Goal: Information Seeking & Learning: Learn about a topic

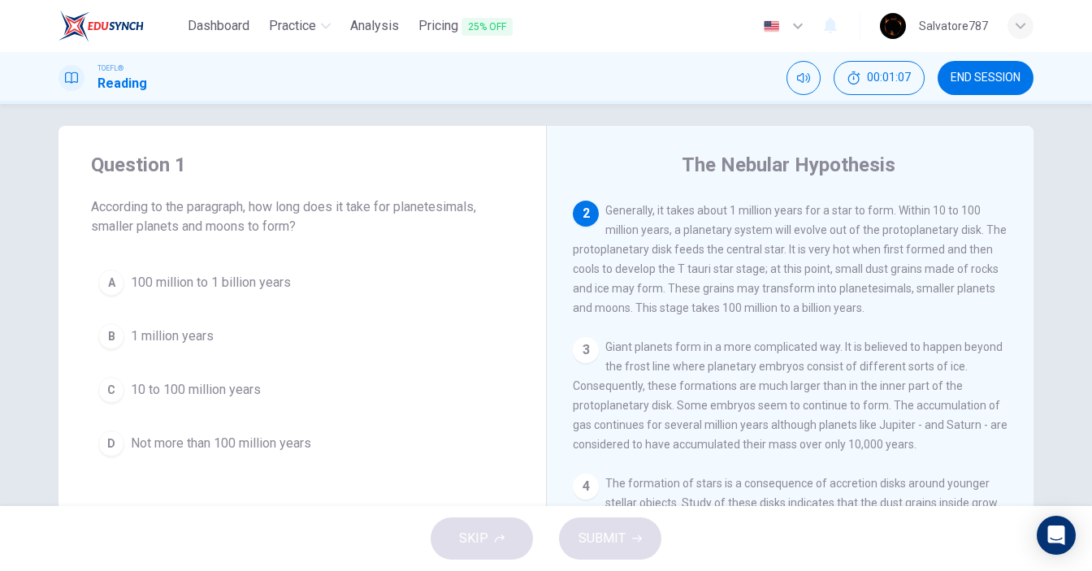
scroll to position [156, 0]
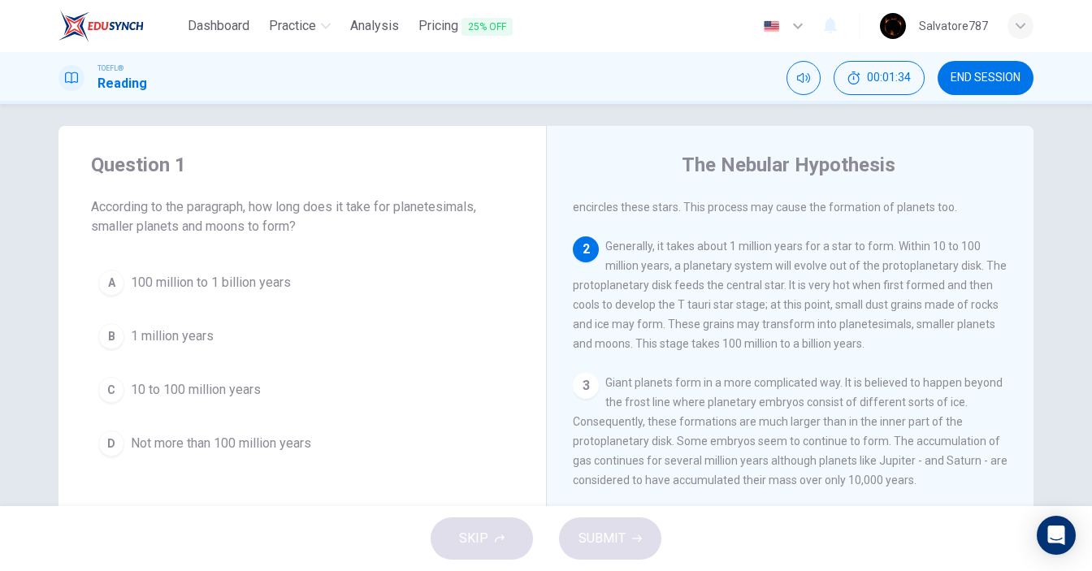
drag, startPoint x: 765, startPoint y: 352, endPoint x: 772, endPoint y: 362, distance: 12.8
click at [206, 287] on span "100 million to 1 billion years" at bounding box center [211, 282] width 160 height 19
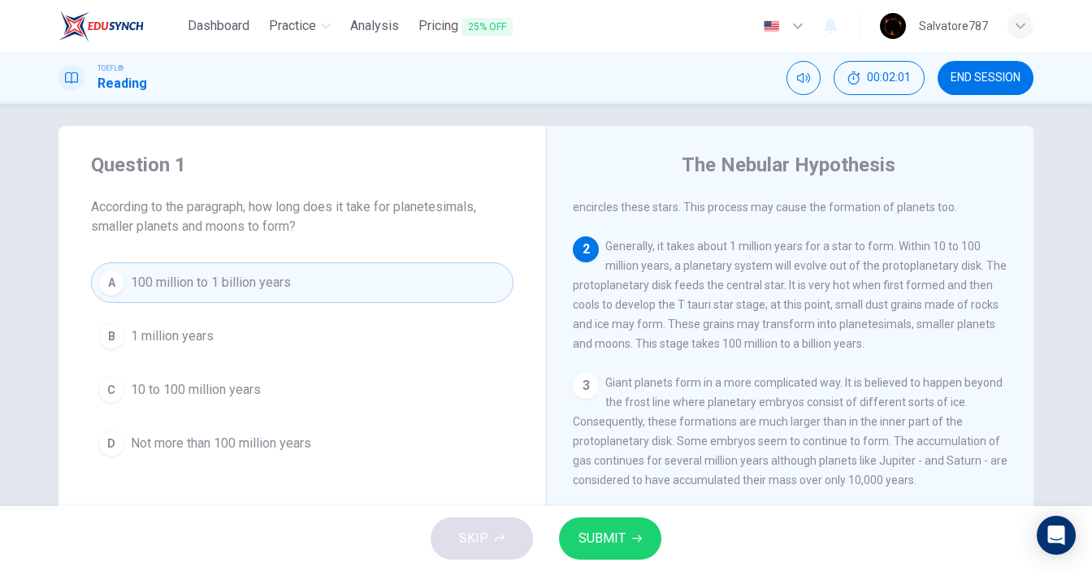
scroll to position [89, 0]
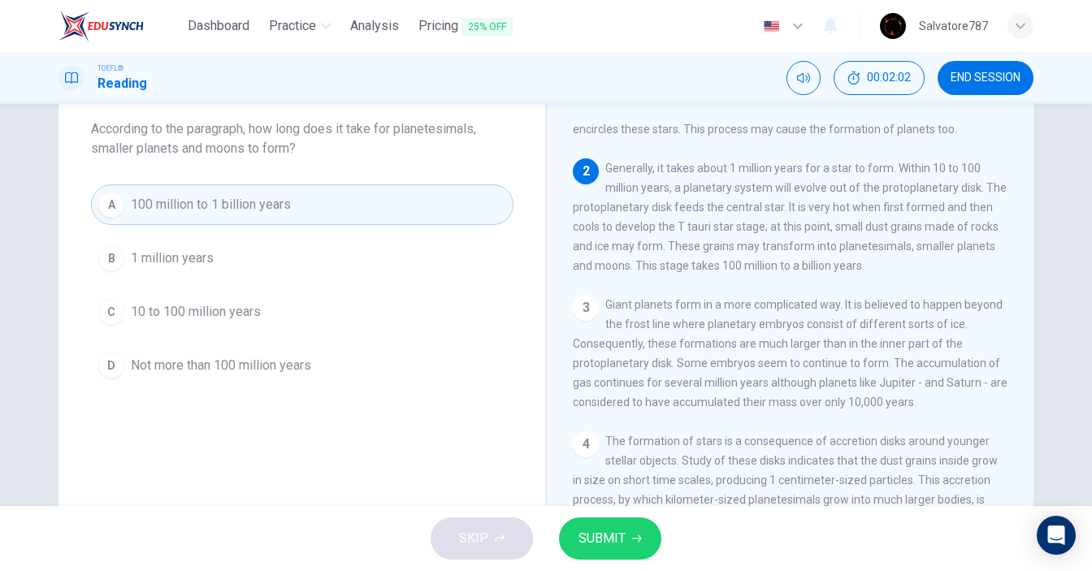
click at [639, 536] on icon "button" at bounding box center [637, 539] width 10 height 10
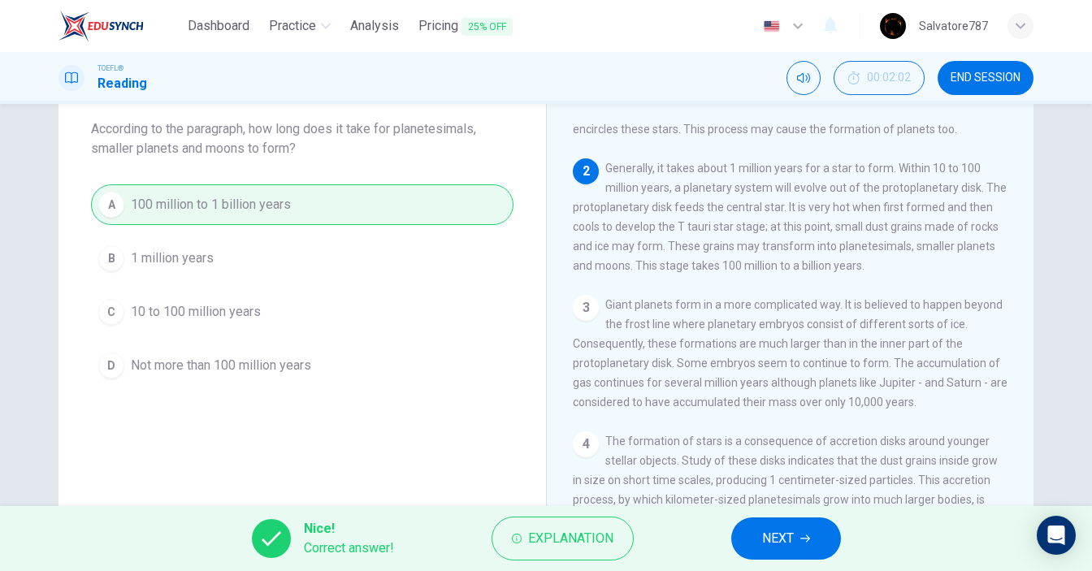
click at [738, 540] on button "NEXT" at bounding box center [786, 538] width 110 height 42
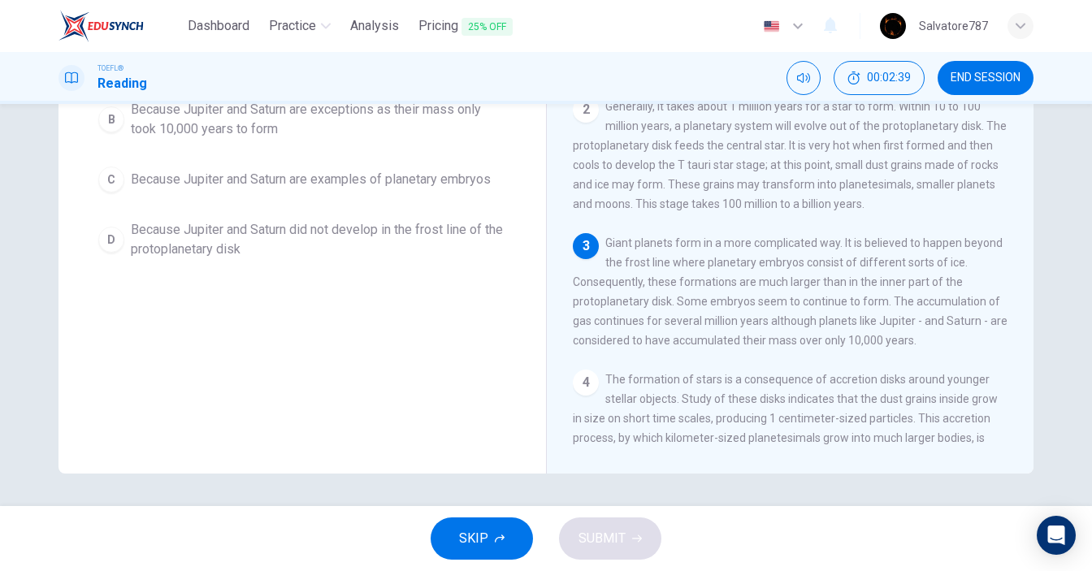
scroll to position [71, 0]
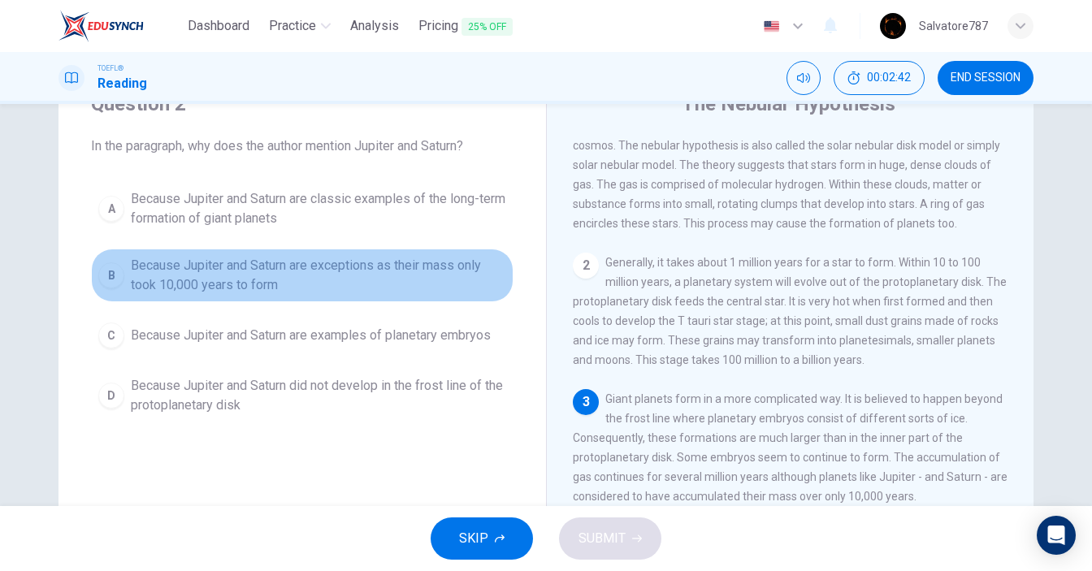
click at [326, 277] on span "Because Jupiter and Saturn are exceptions as their mass only took 10,000 years …" at bounding box center [318, 275] width 375 height 39
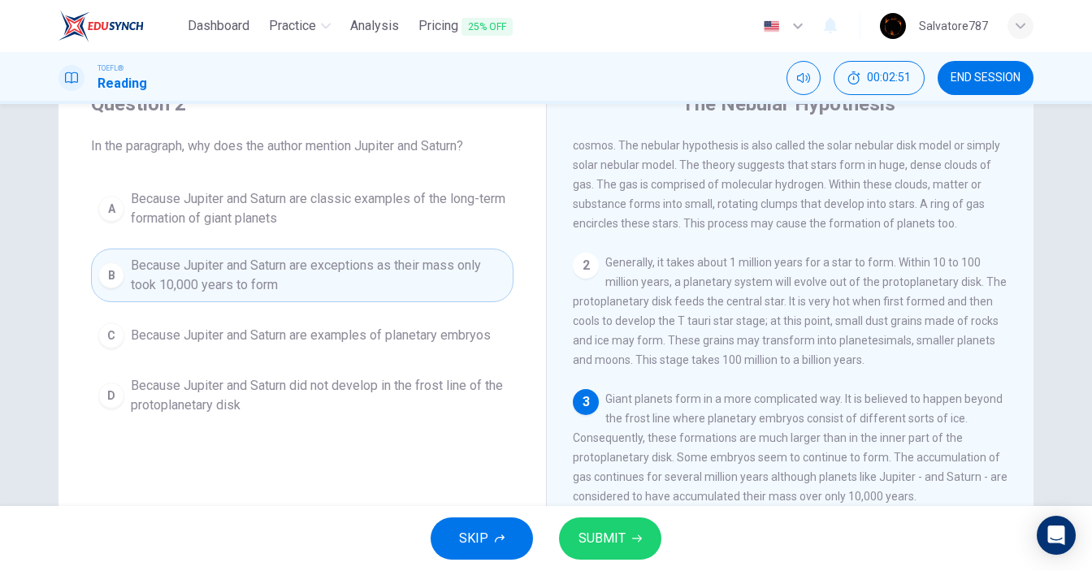
click at [617, 537] on span "SUBMIT" at bounding box center [601, 538] width 47 height 23
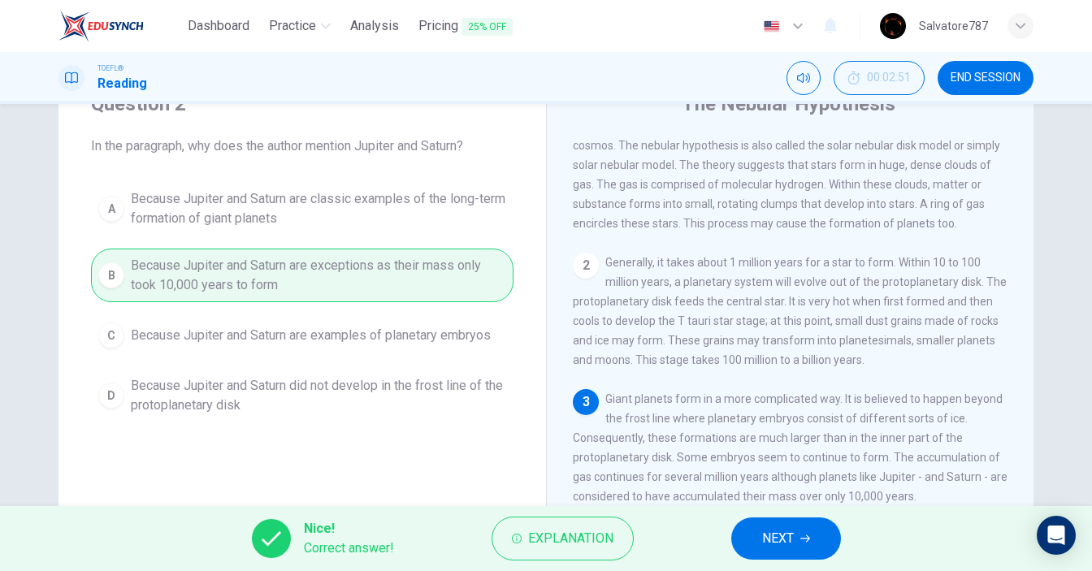
click at [769, 534] on span "NEXT" at bounding box center [778, 538] width 32 height 23
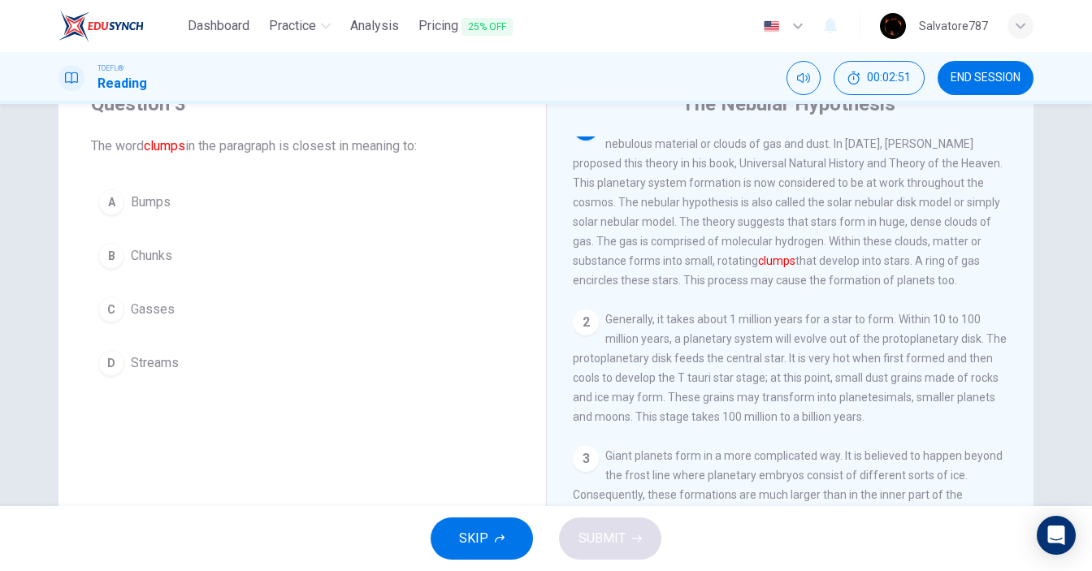
scroll to position [0, 0]
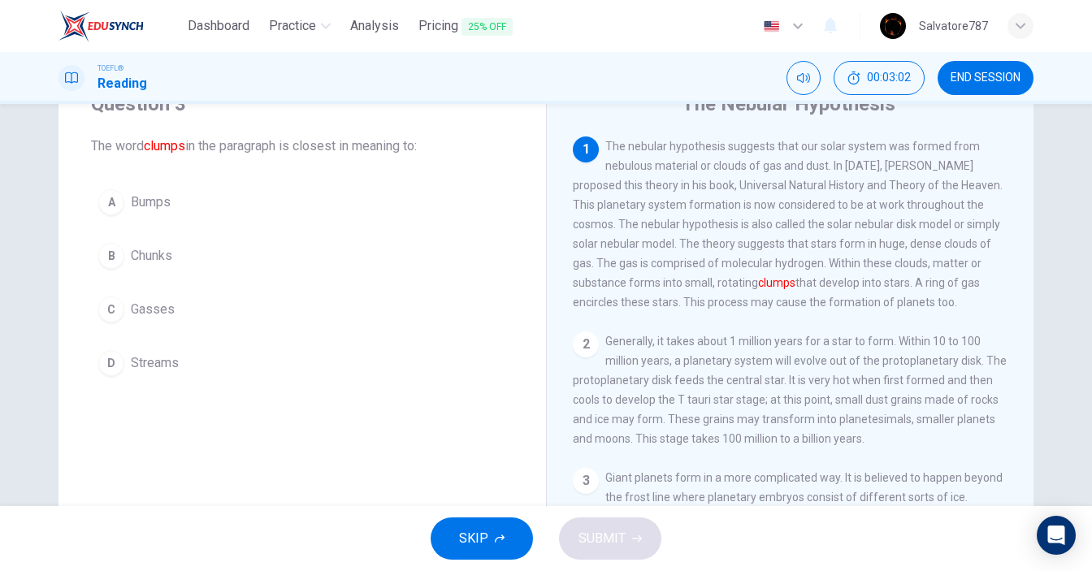
click at [179, 242] on button "B Chunks" at bounding box center [302, 256] width 422 height 41
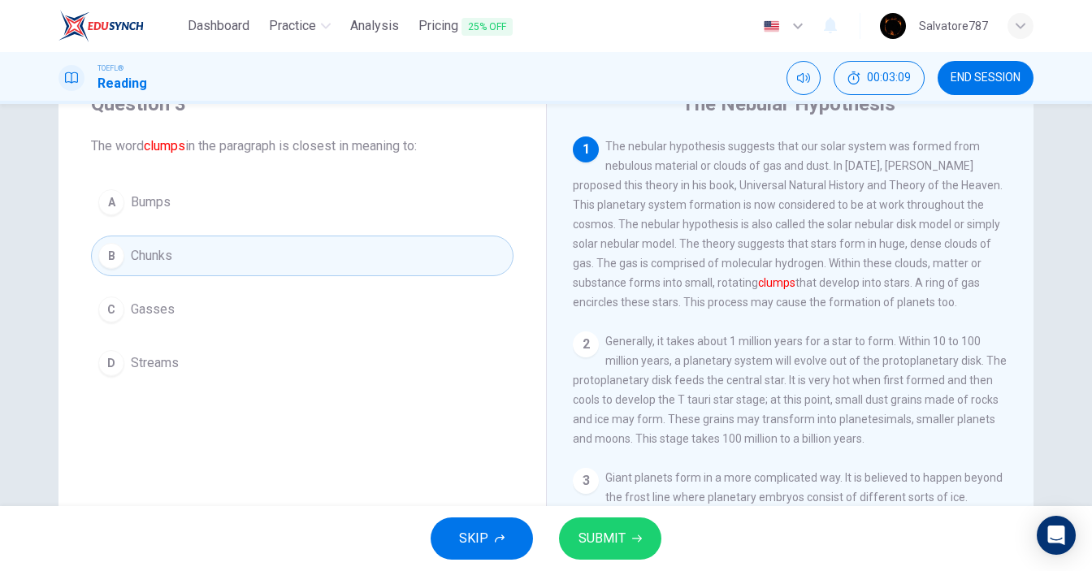
click at [603, 533] on span "SUBMIT" at bounding box center [601, 538] width 47 height 23
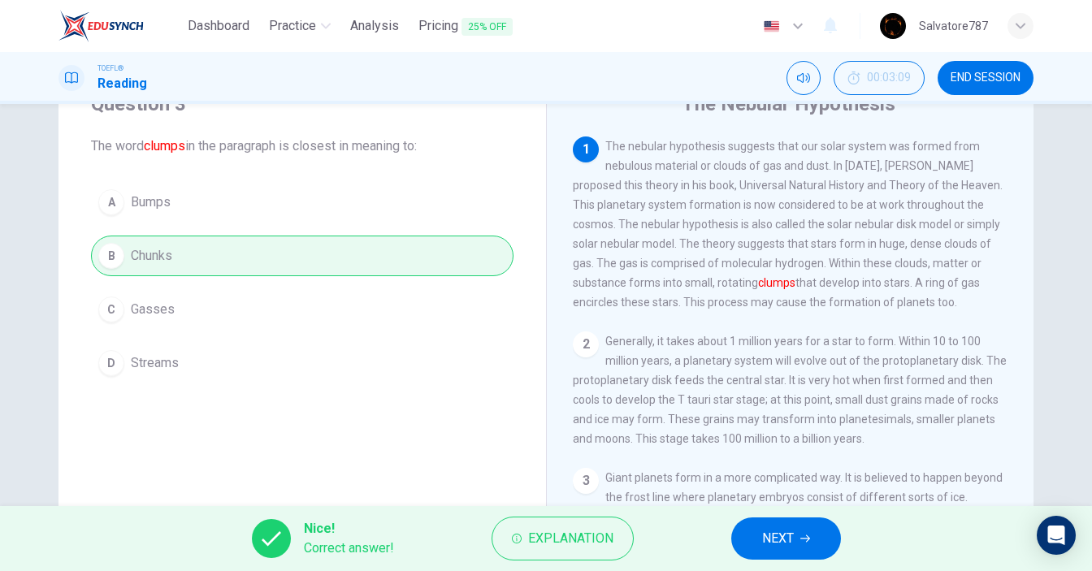
click at [760, 536] on button "NEXT" at bounding box center [786, 538] width 110 height 42
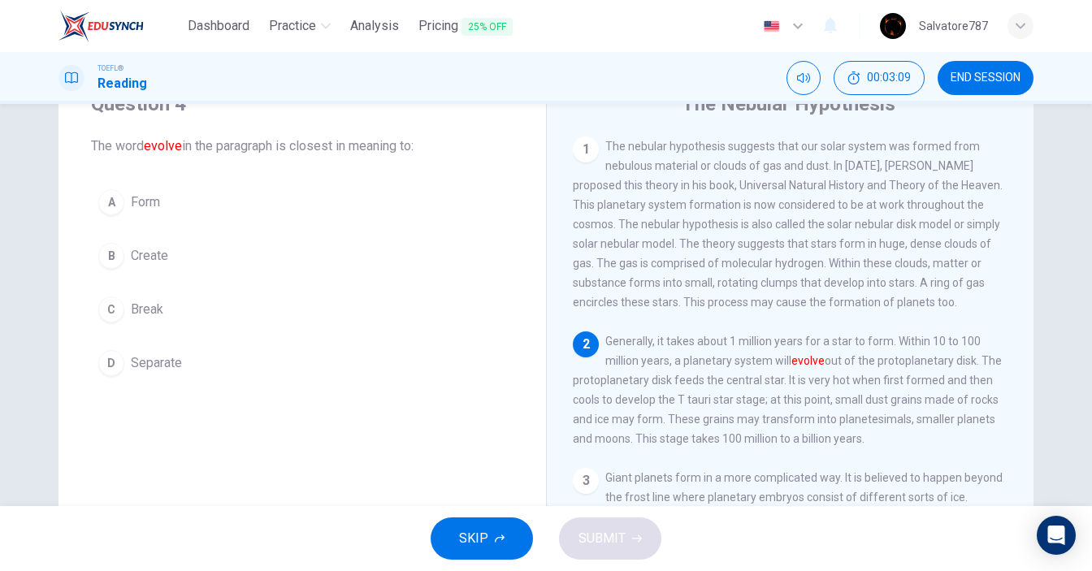
scroll to position [16, 0]
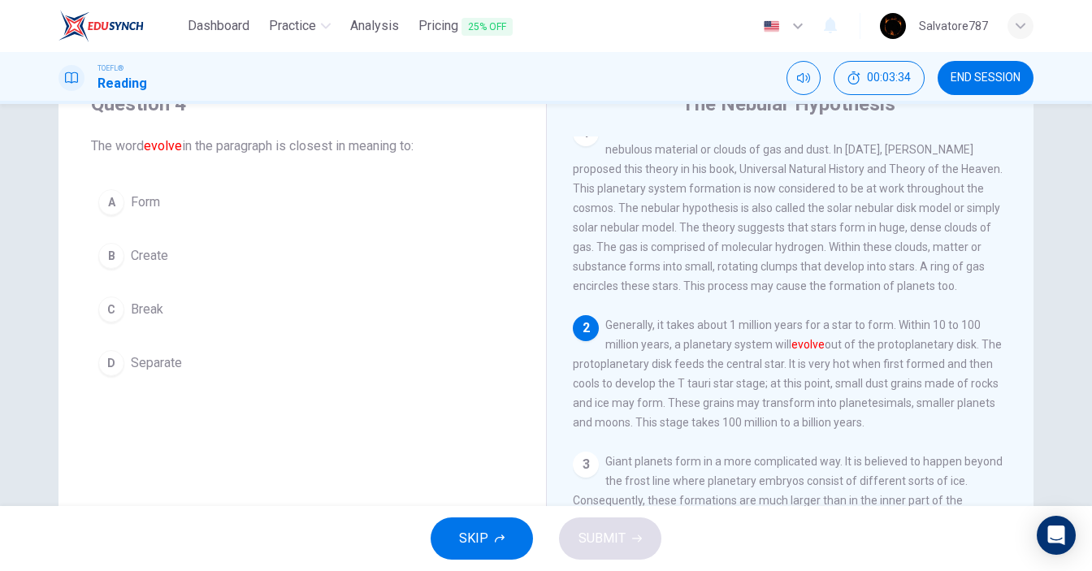
click at [113, 191] on div "A" at bounding box center [111, 202] width 26 height 26
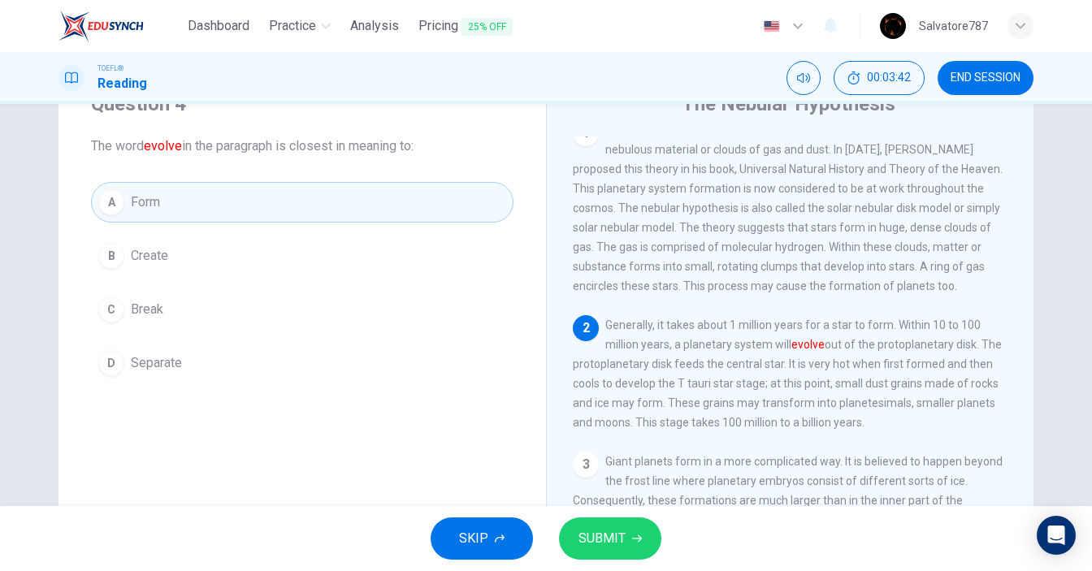
click at [644, 539] on button "SUBMIT" at bounding box center [610, 538] width 102 height 42
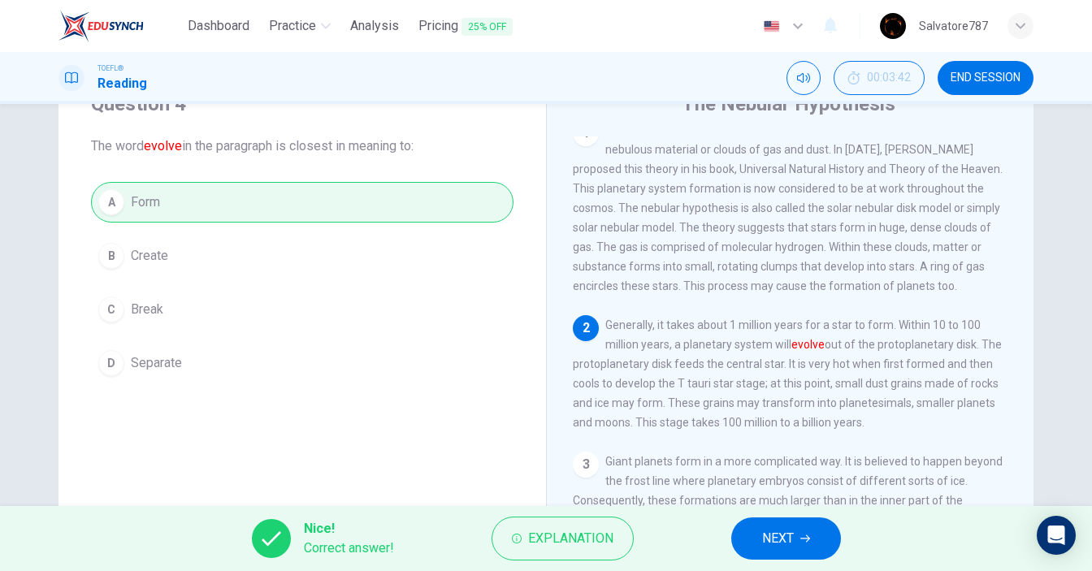
click at [759, 530] on button "NEXT" at bounding box center [786, 538] width 110 height 42
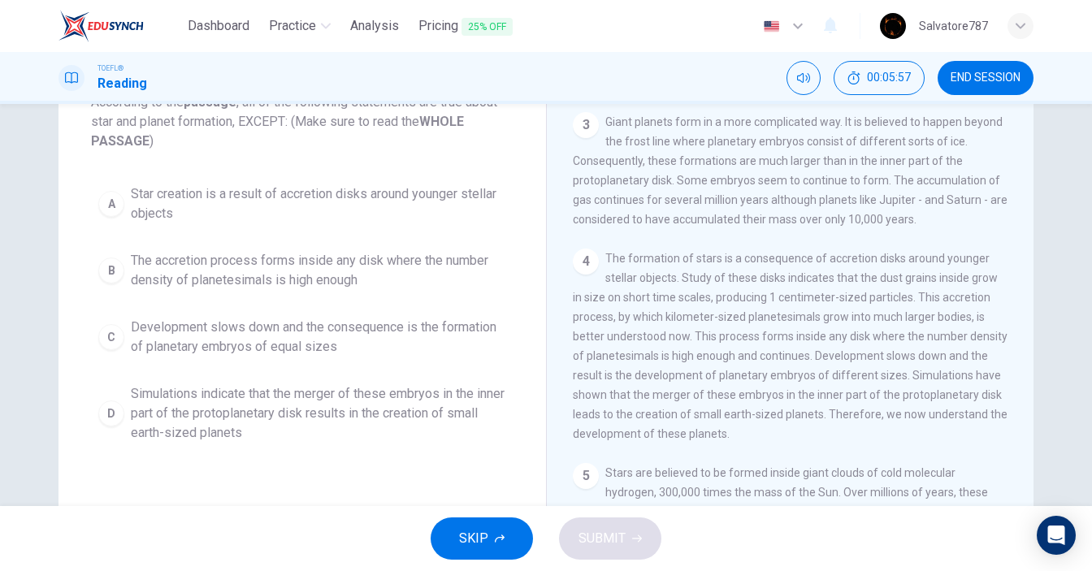
scroll to position [149, 0]
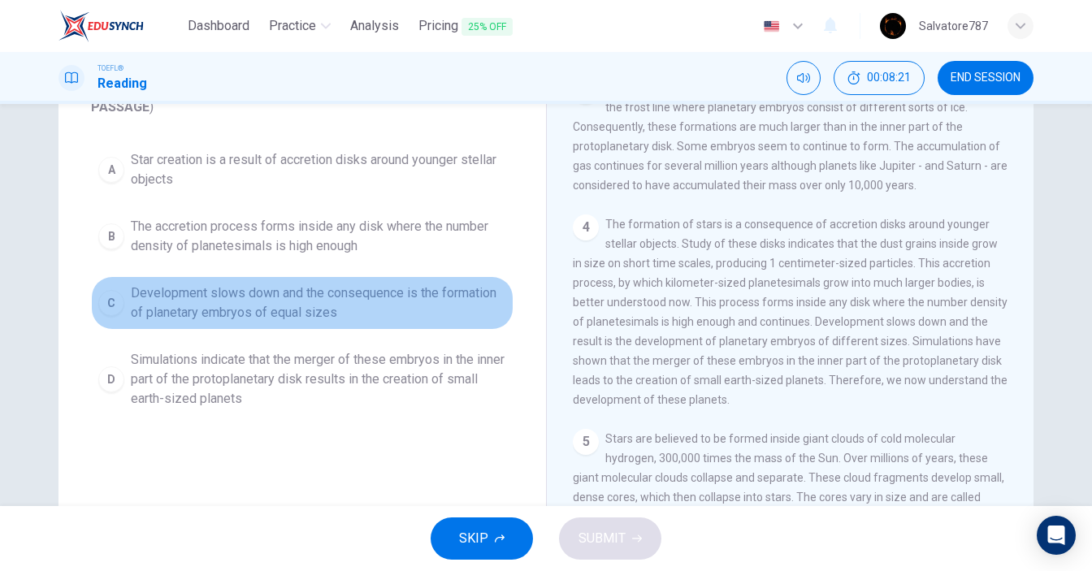
click at [207, 305] on span "Development slows down and the consequence is the formation of planetary embryo…" at bounding box center [318, 302] width 375 height 39
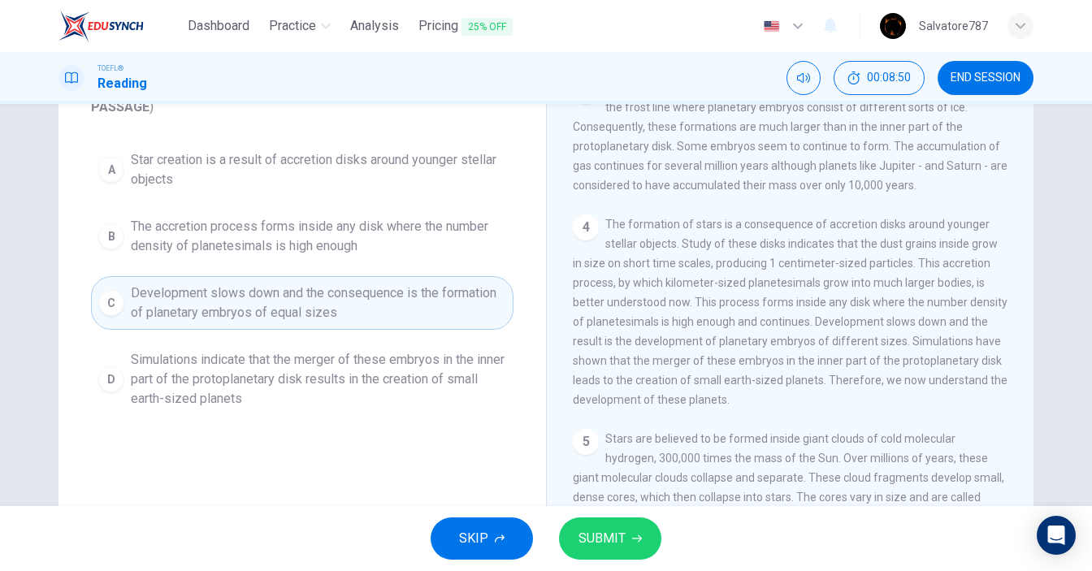
click at [585, 525] on button "SUBMIT" at bounding box center [610, 538] width 102 height 42
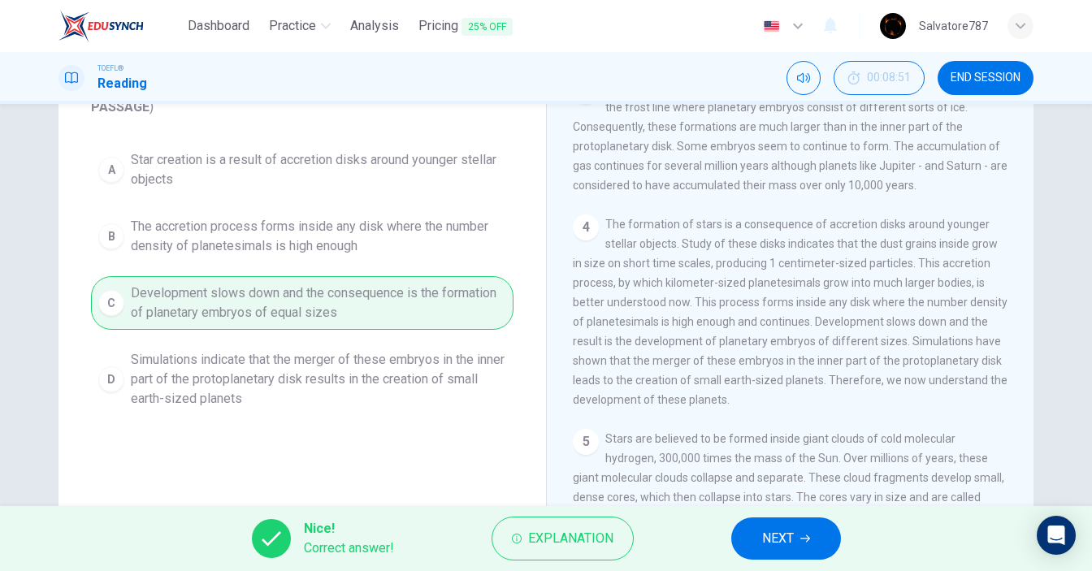
click at [765, 536] on span "NEXT" at bounding box center [778, 538] width 32 height 23
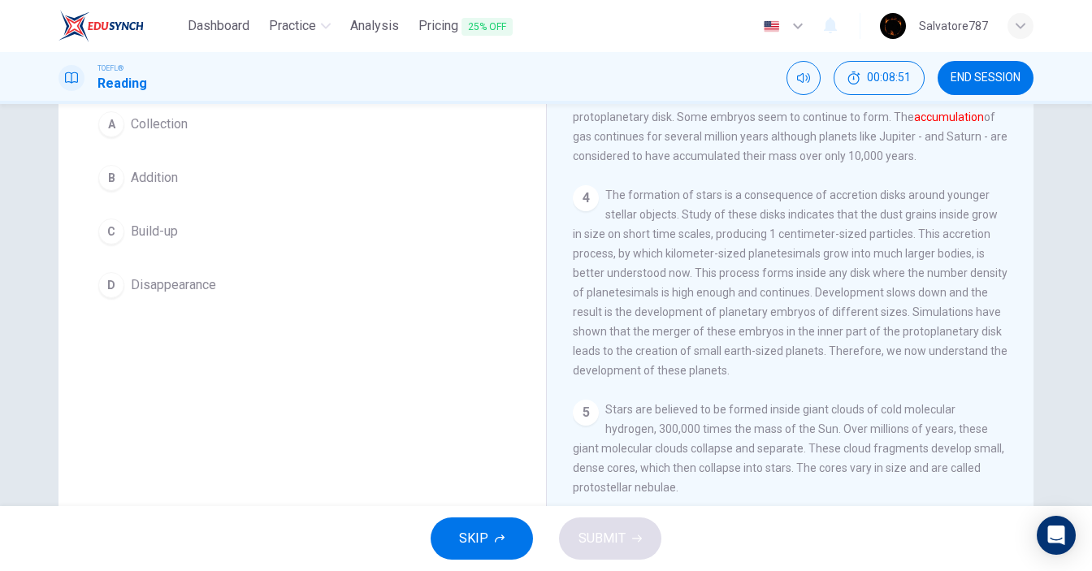
scroll to position [71, 0]
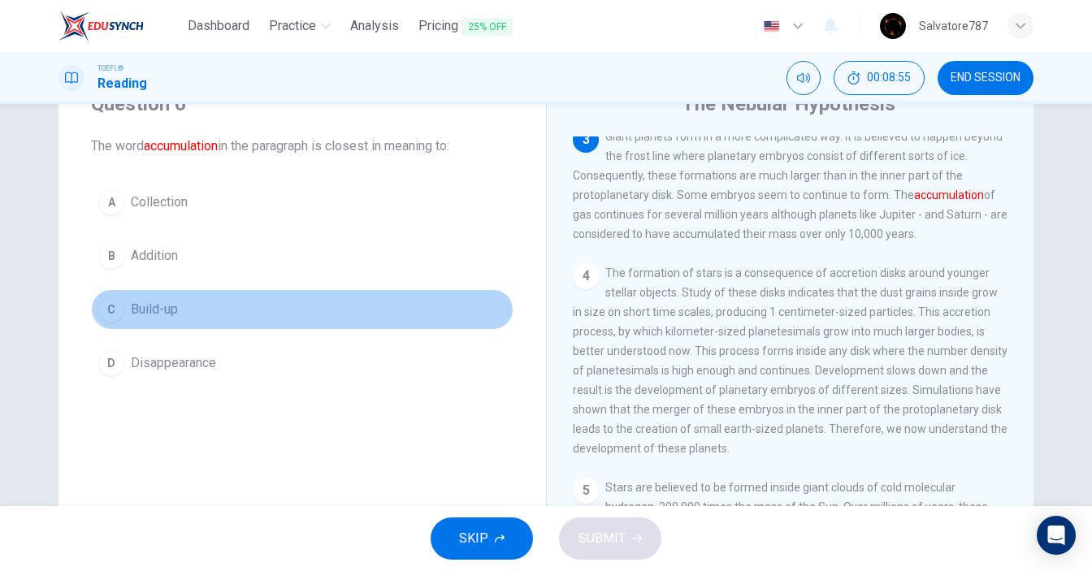
click at [139, 309] on span "Build-up" at bounding box center [154, 309] width 47 height 19
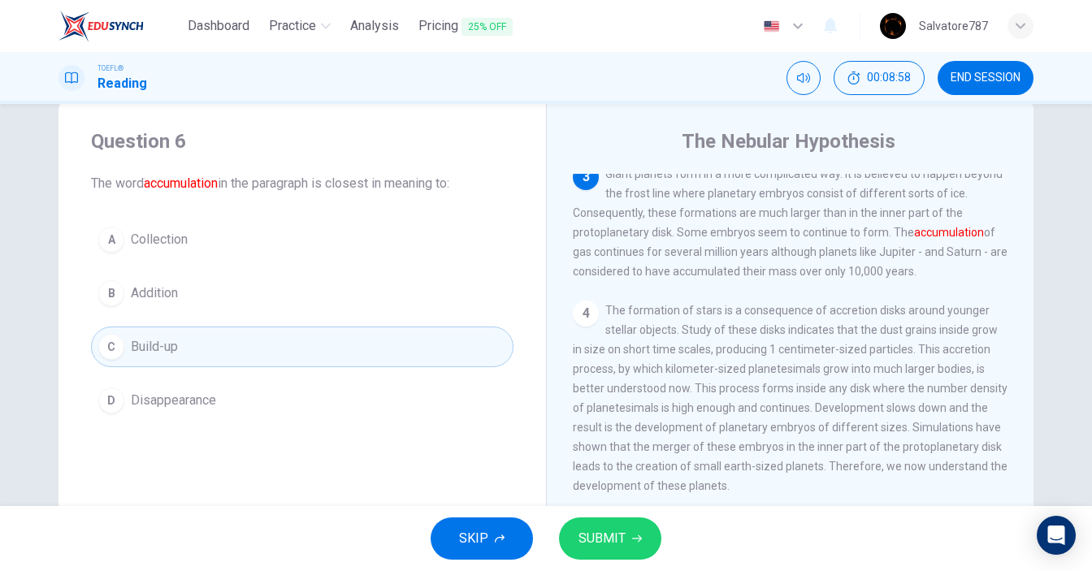
scroll to position [0, 0]
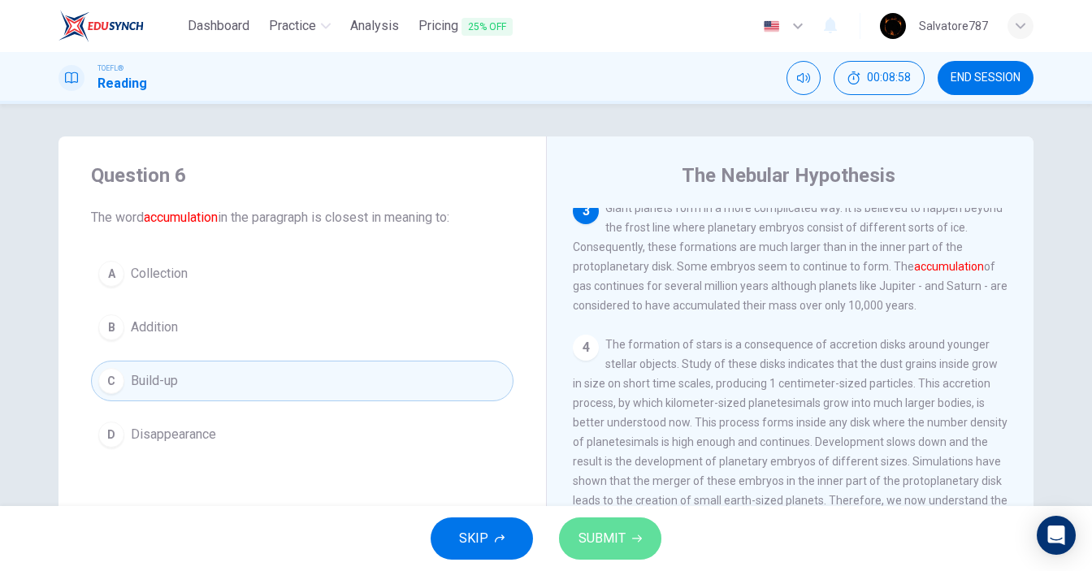
click at [597, 536] on span "SUBMIT" at bounding box center [601, 538] width 47 height 23
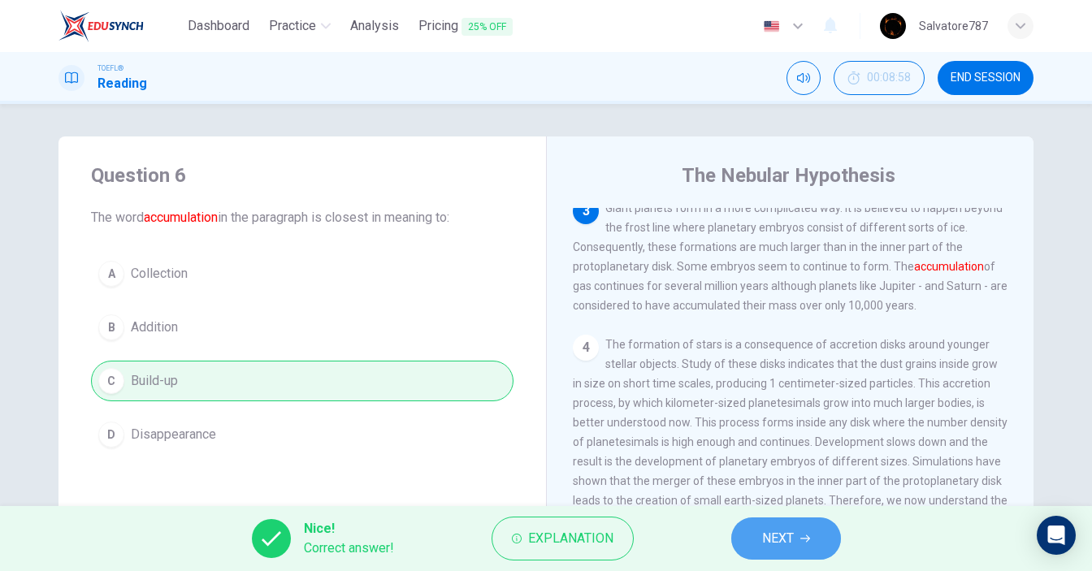
click at [743, 533] on button "NEXT" at bounding box center [786, 538] width 110 height 42
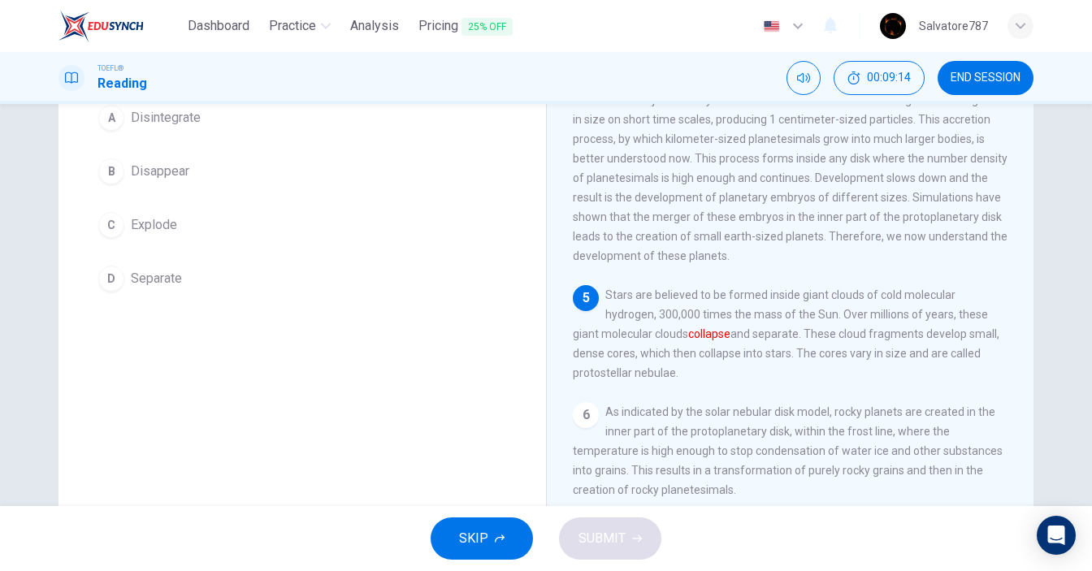
scroll to position [78, 0]
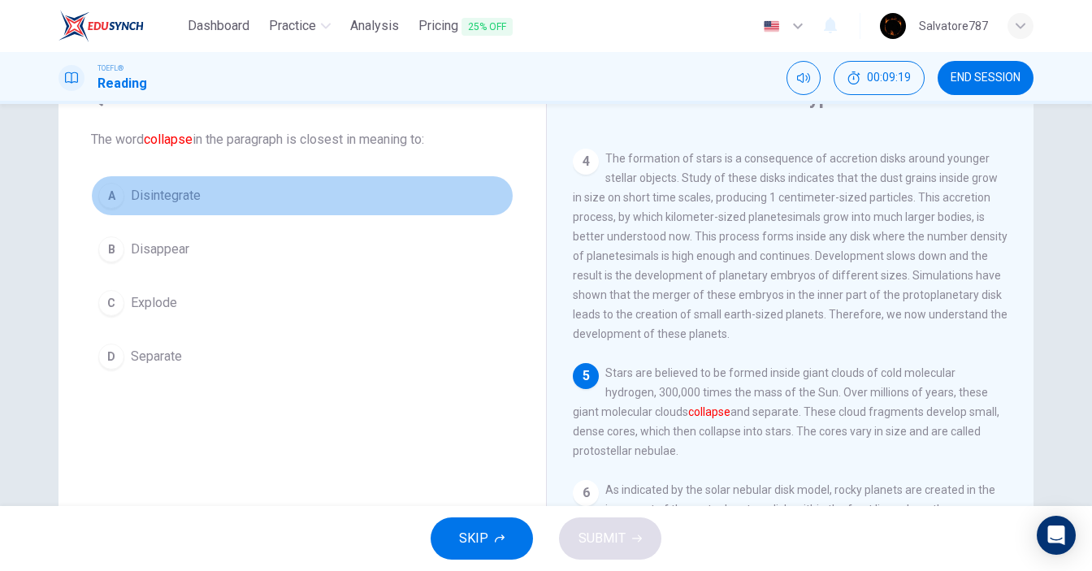
click at [201, 201] on button "A Disintegrate" at bounding box center [302, 195] width 422 height 41
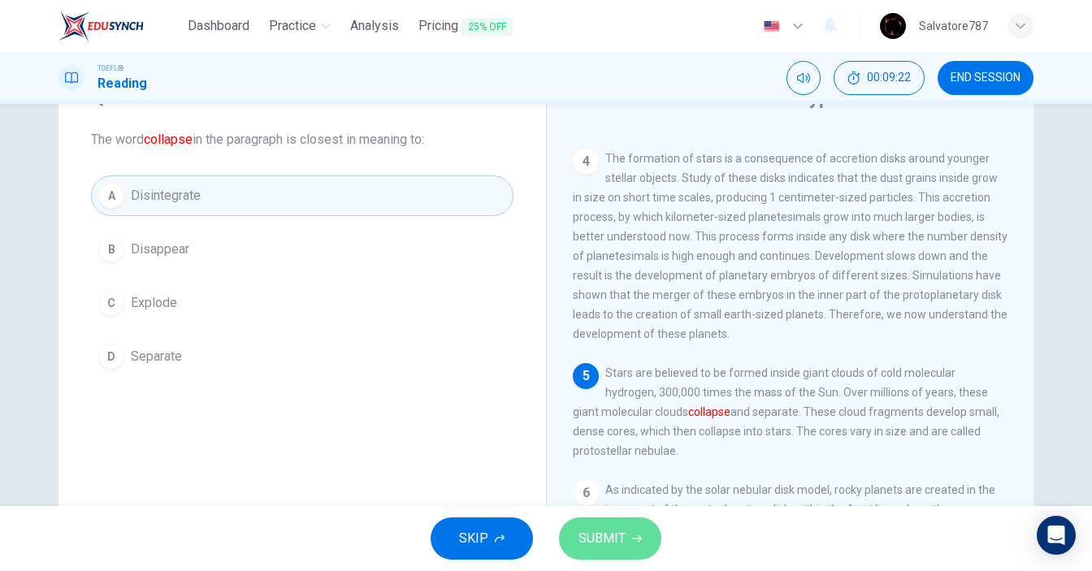
click at [620, 538] on span "SUBMIT" at bounding box center [601, 538] width 47 height 23
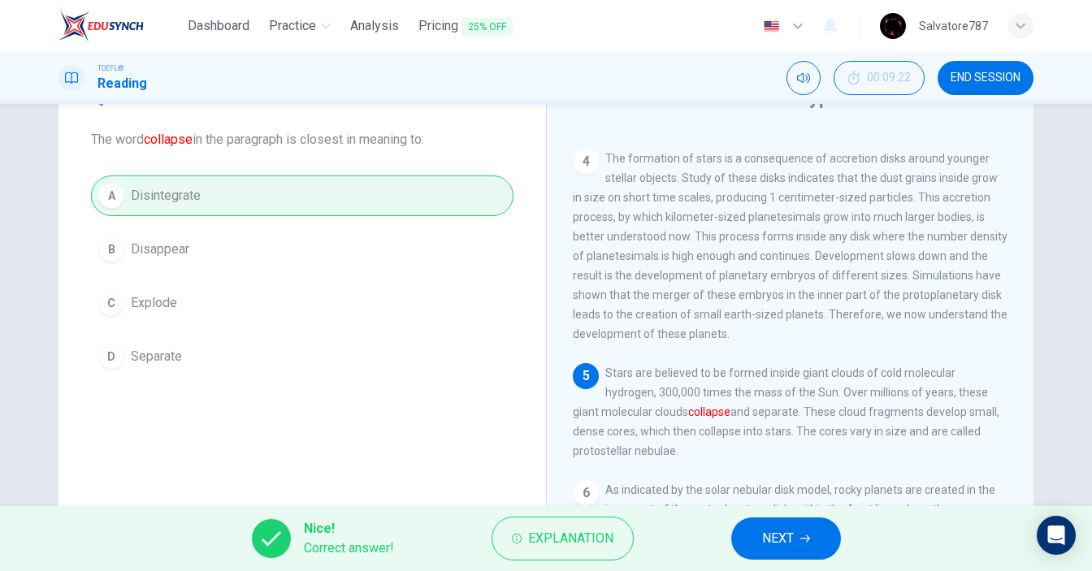
click at [750, 534] on button "NEXT" at bounding box center [786, 538] width 110 height 42
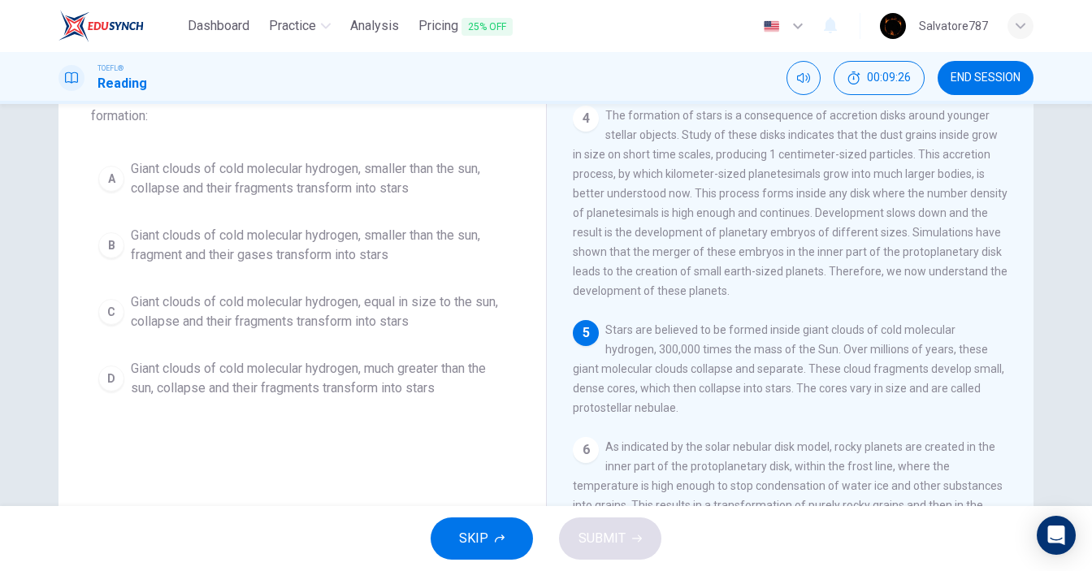
scroll to position [156, 0]
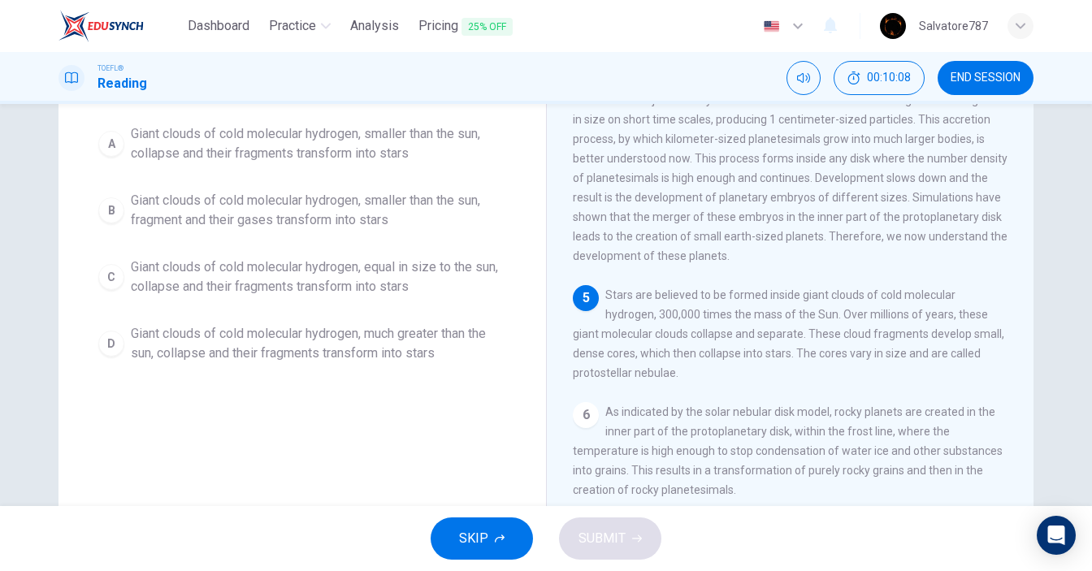
click at [335, 335] on span "Giant clouds of cold molecular hydrogen, much greater than the sun, collapse an…" at bounding box center [318, 343] width 375 height 39
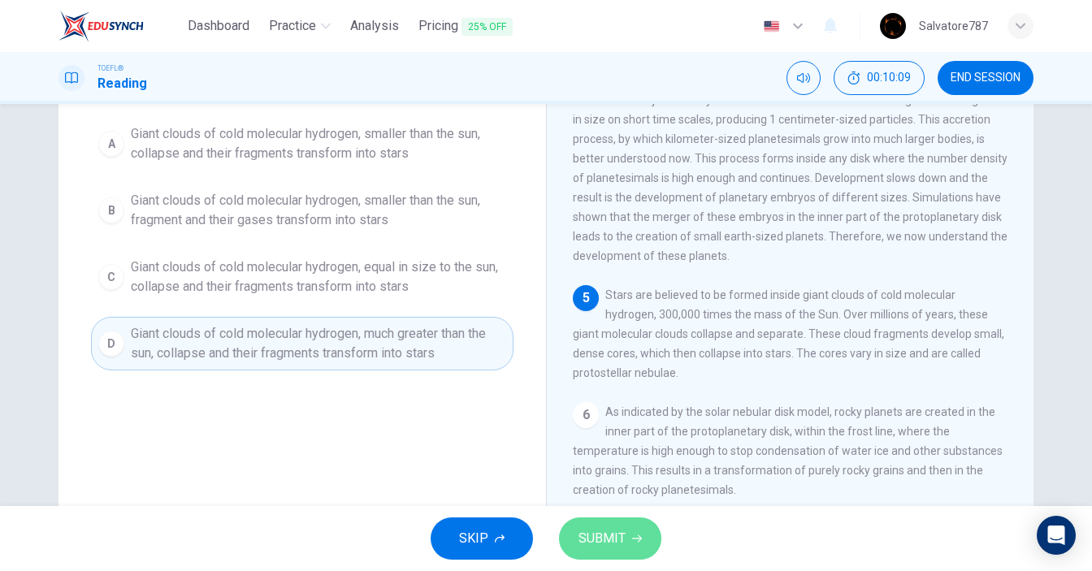
click at [605, 545] on span "SUBMIT" at bounding box center [601, 538] width 47 height 23
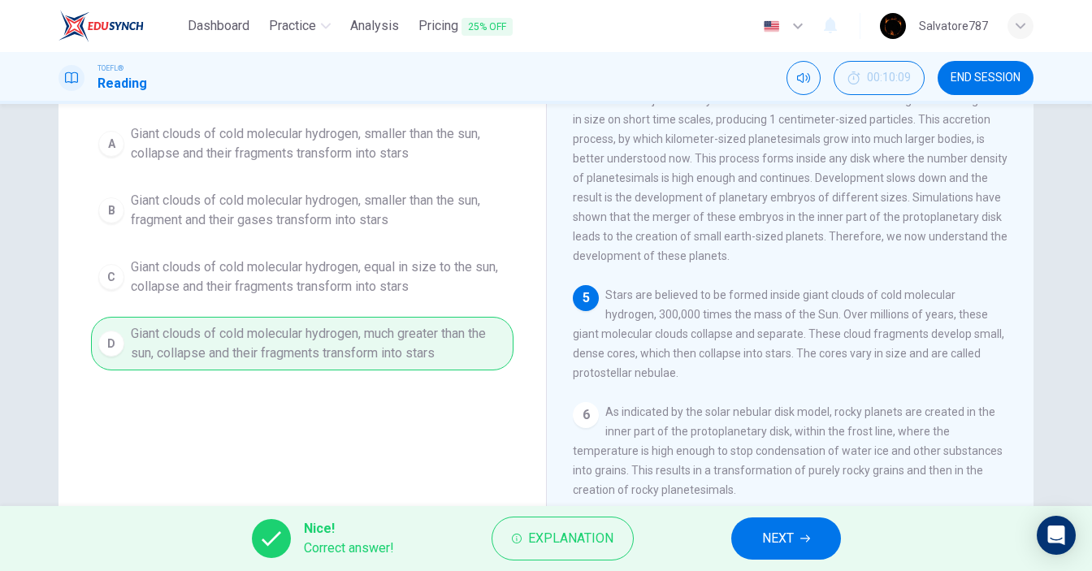
click at [796, 543] on button "NEXT" at bounding box center [786, 538] width 110 height 42
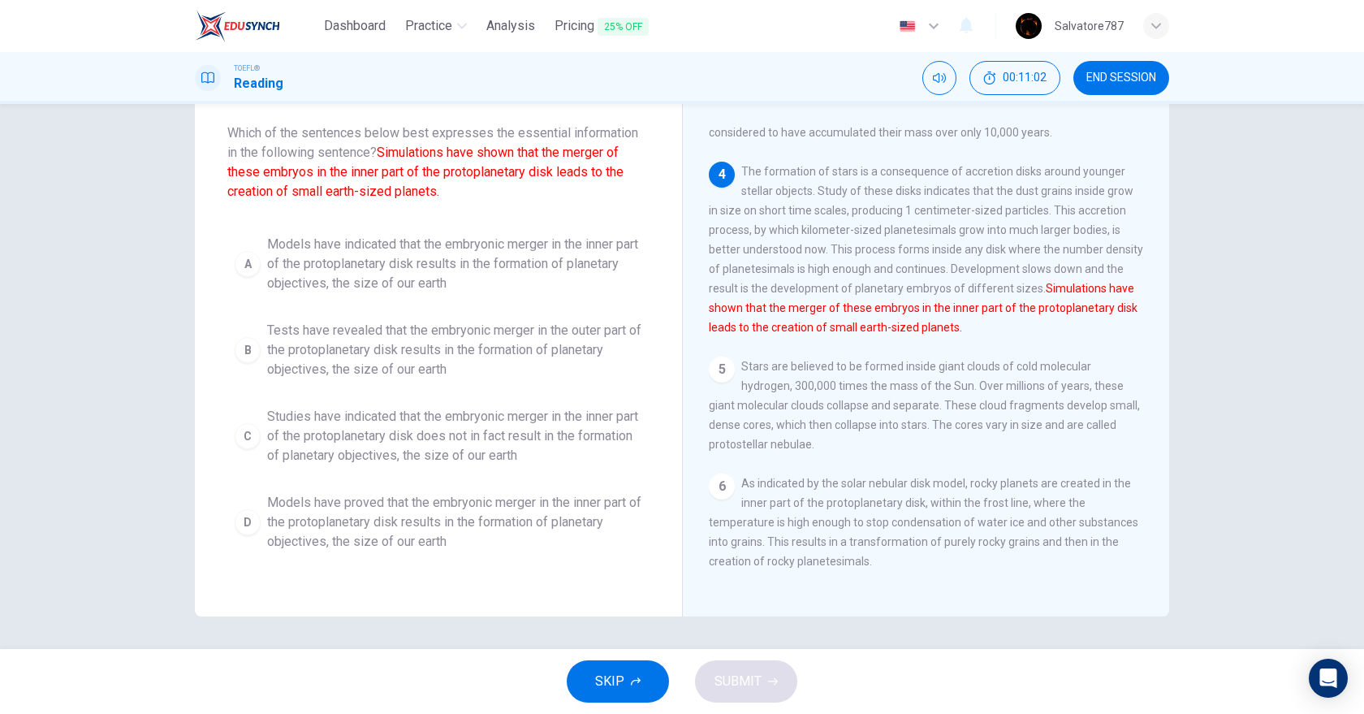
scroll to position [430, 0]
click at [409, 270] on span "Models have indicated that the embryonic merger in the inner part of the protop…" at bounding box center [454, 264] width 375 height 58
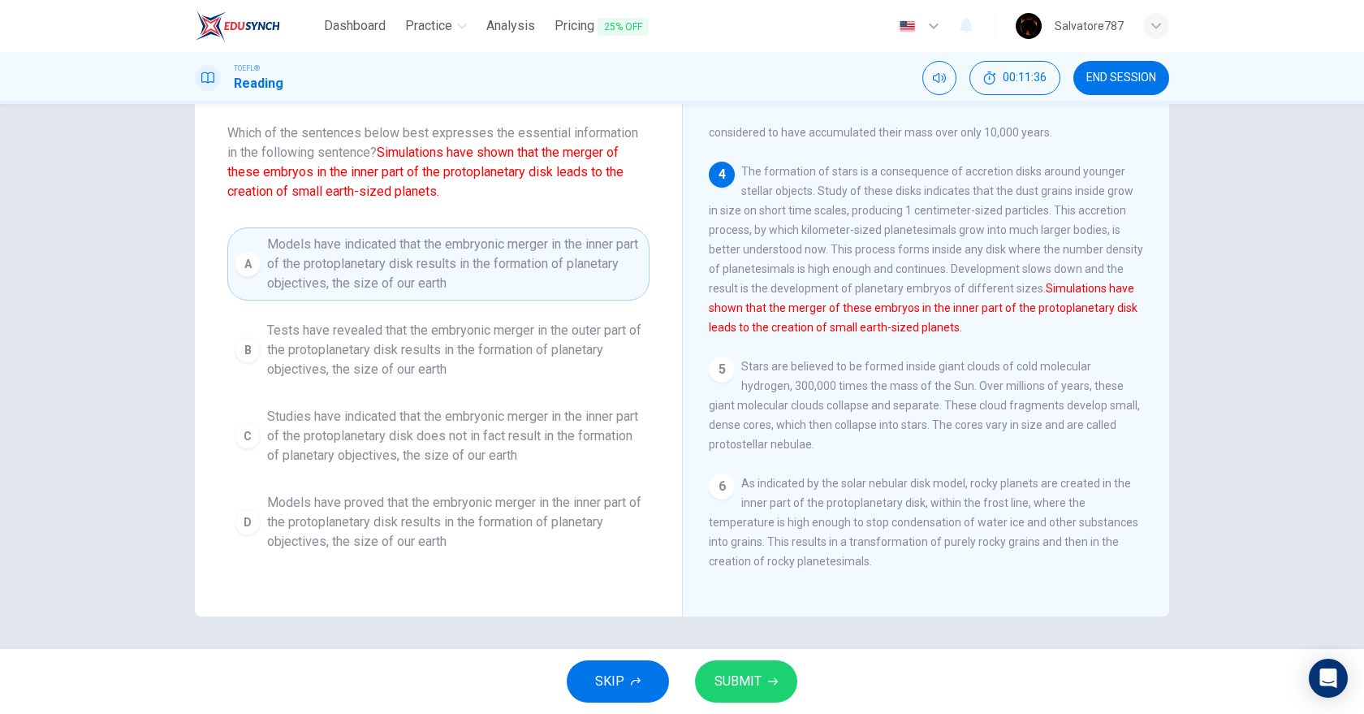
click at [715, 648] on span "SUBMIT" at bounding box center [738, 681] width 47 height 23
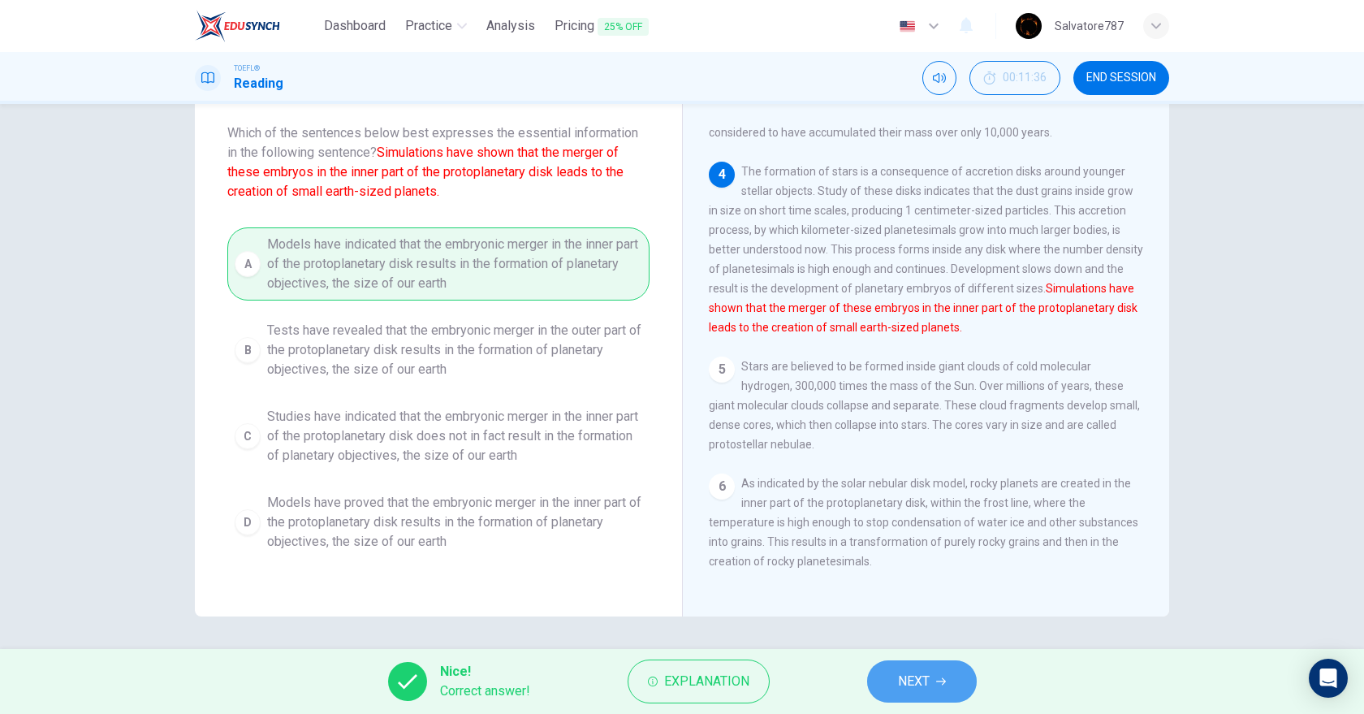
click at [915, 648] on span "NEXT" at bounding box center [914, 681] width 32 height 23
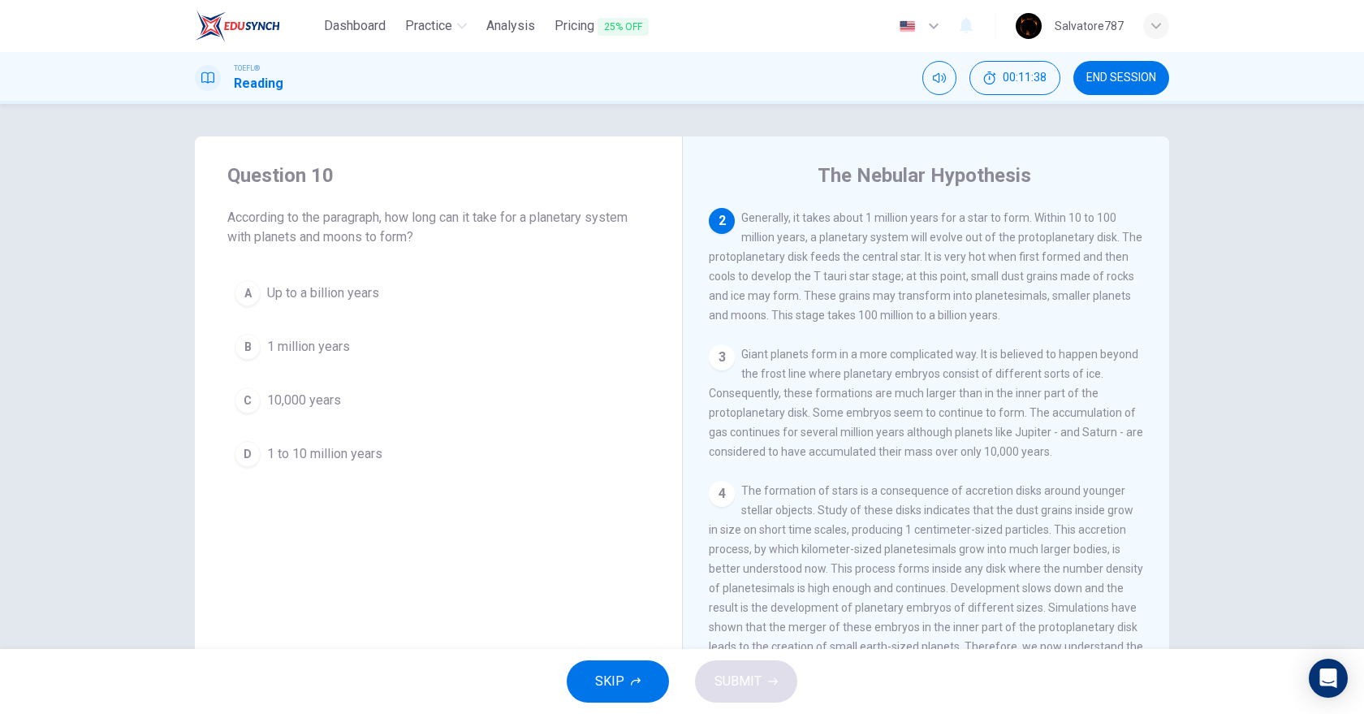
scroll to position [97, 0]
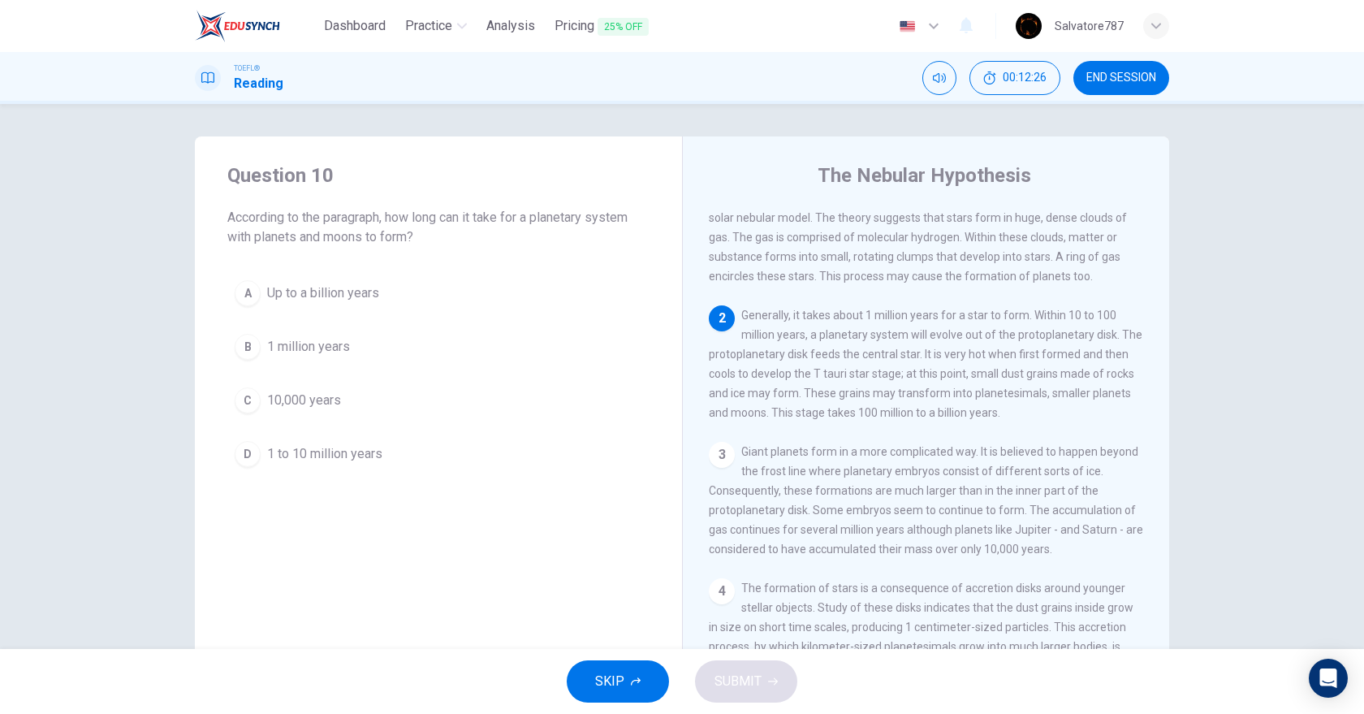
click at [340, 297] on span "Up to a billion years" at bounding box center [323, 292] width 112 height 19
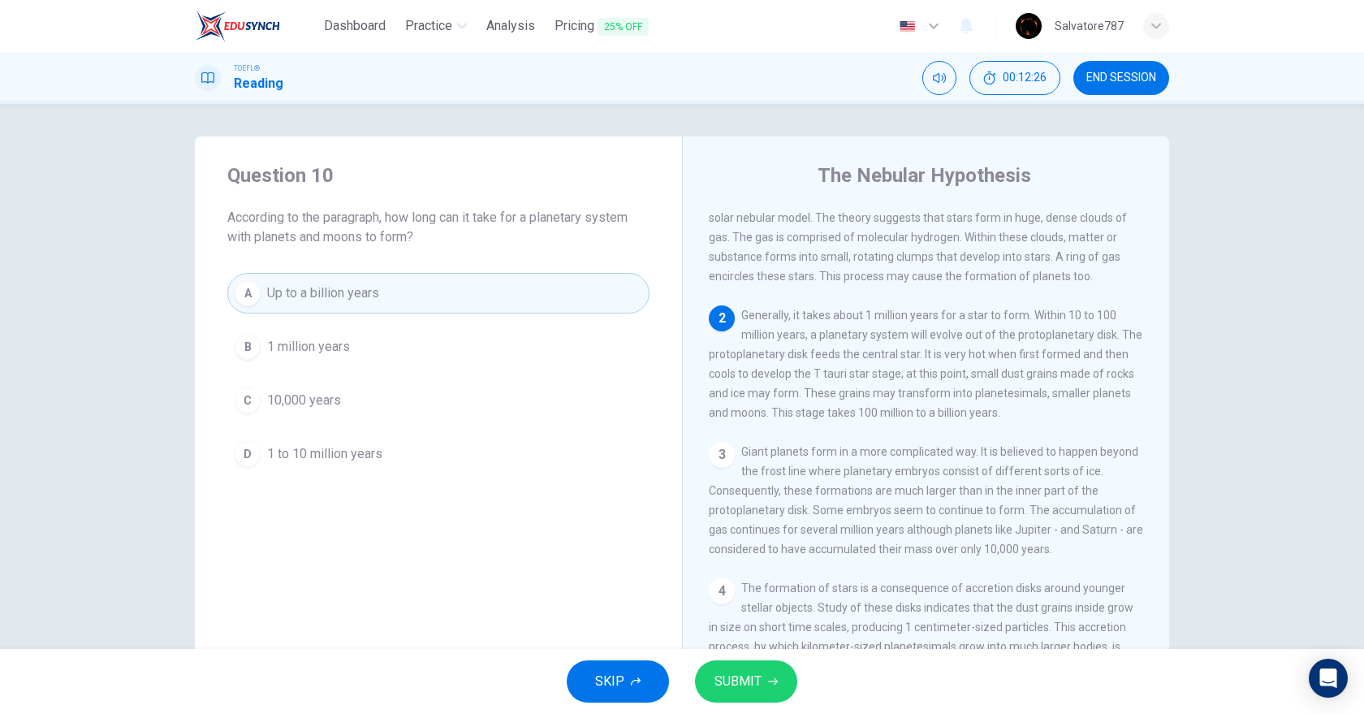
click at [754, 648] on span "SUBMIT" at bounding box center [738, 681] width 47 height 23
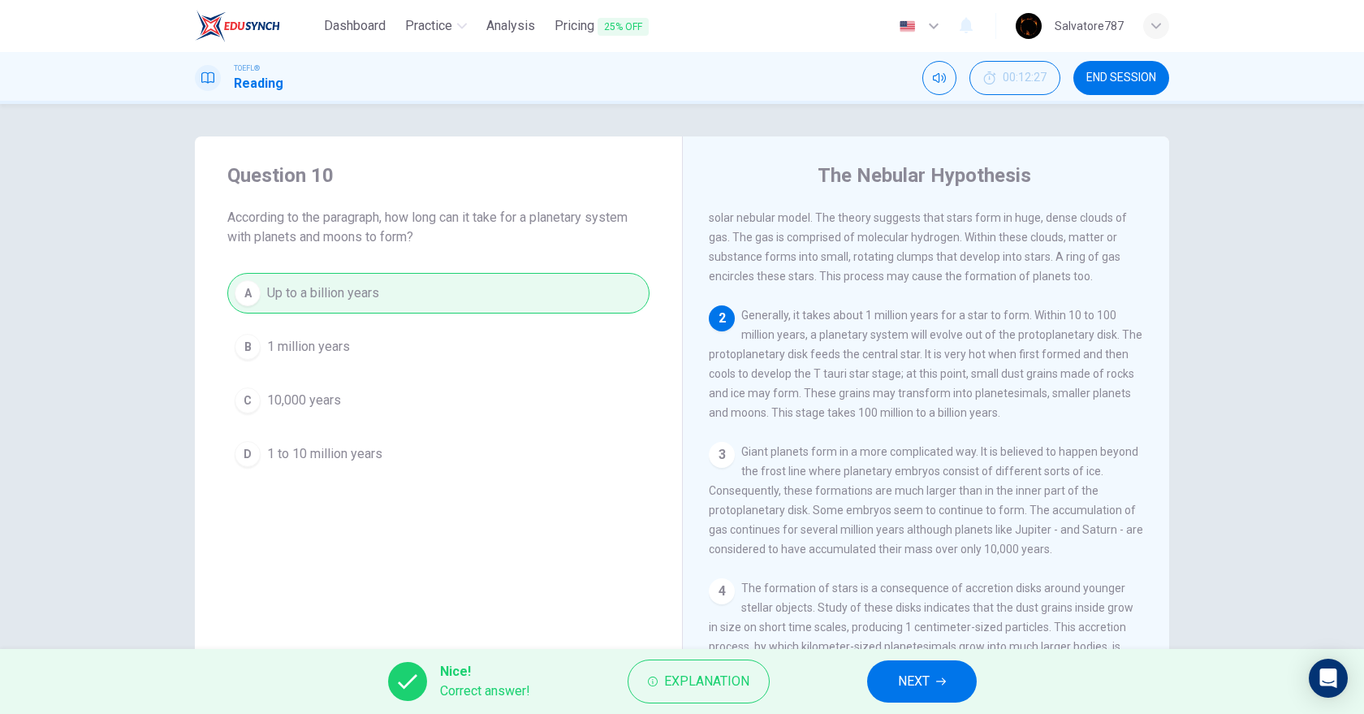
click at [1116, 83] on span "END SESSION" at bounding box center [1122, 77] width 70 height 13
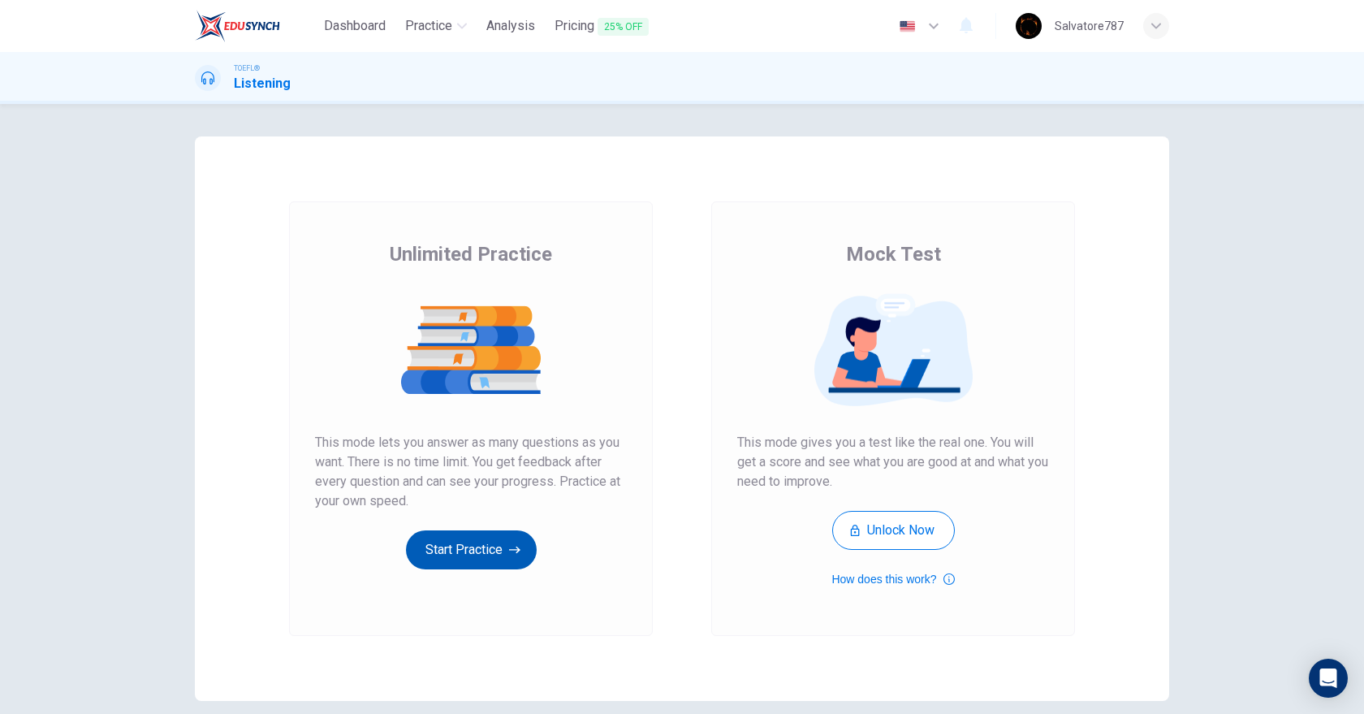
click at [435, 556] on button "Start Practice" at bounding box center [471, 549] width 131 height 39
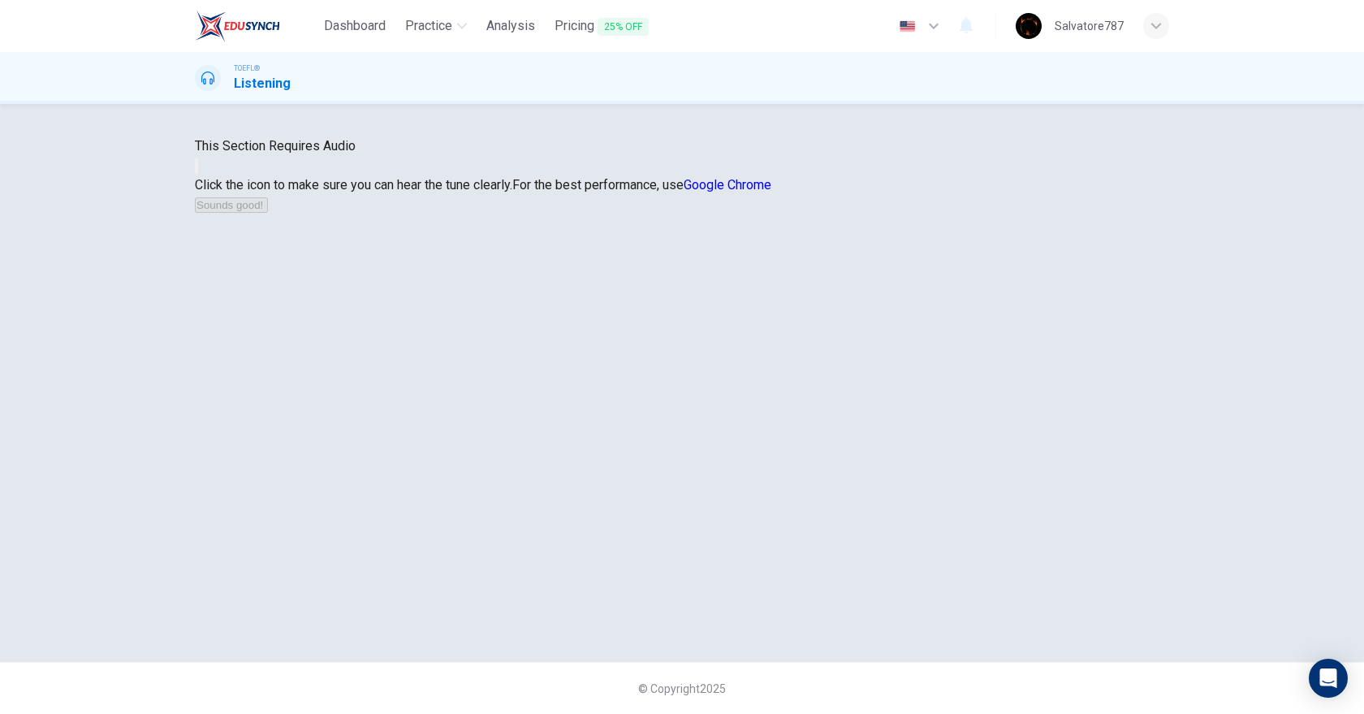
click at [198, 174] on button "button" at bounding box center [196, 165] width 3 height 15
click at [268, 213] on button "Sounds good!" at bounding box center [231, 204] width 73 height 15
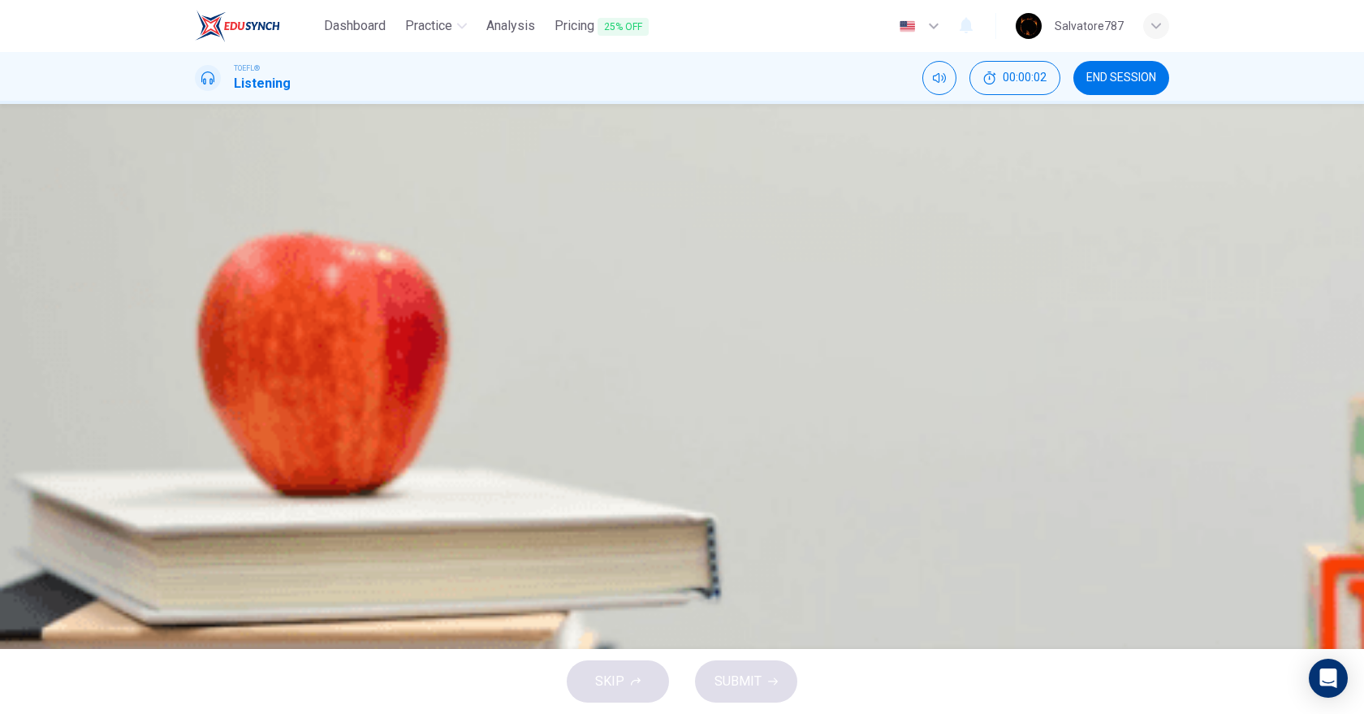
click at [198, 405] on button "button" at bounding box center [196, 412] width 3 height 15
type input "0"
click at [331, 292] on span "To switch majors" at bounding box center [283, 281] width 96 height 19
click at [754, 671] on span "SUBMIT" at bounding box center [738, 681] width 47 height 23
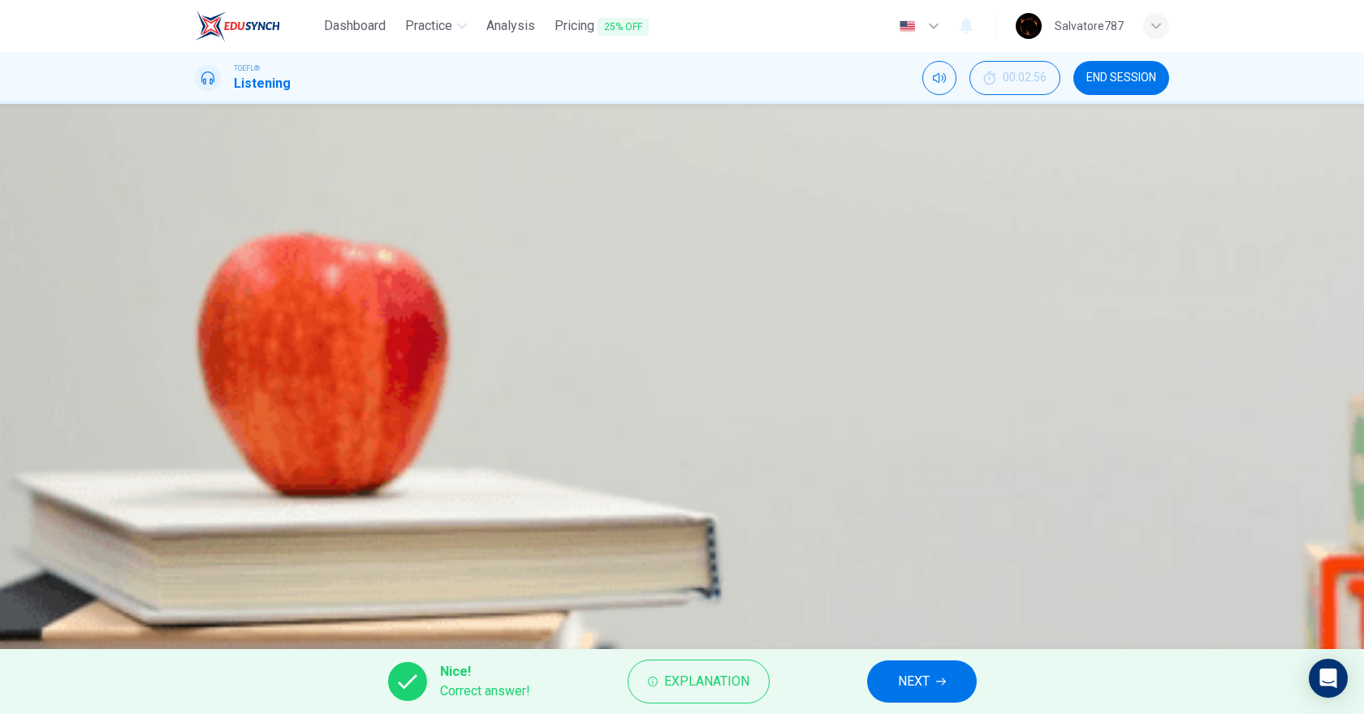
click at [900, 673] on span "NEXT" at bounding box center [914, 681] width 32 height 23
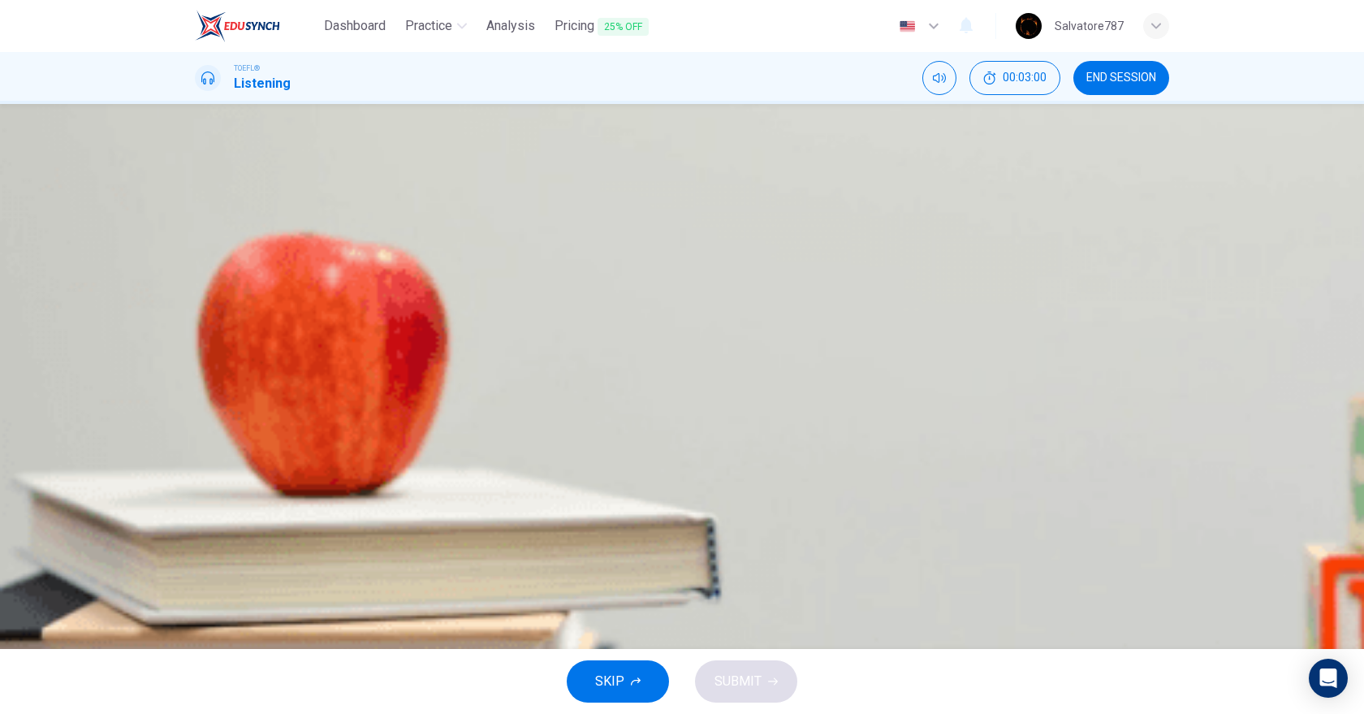
click at [589, 251] on span "He's worried that a Biology major will prove too difficult for him" at bounding box center [412, 240] width 354 height 19
click at [752, 677] on span "SUBMIT" at bounding box center [738, 681] width 47 height 23
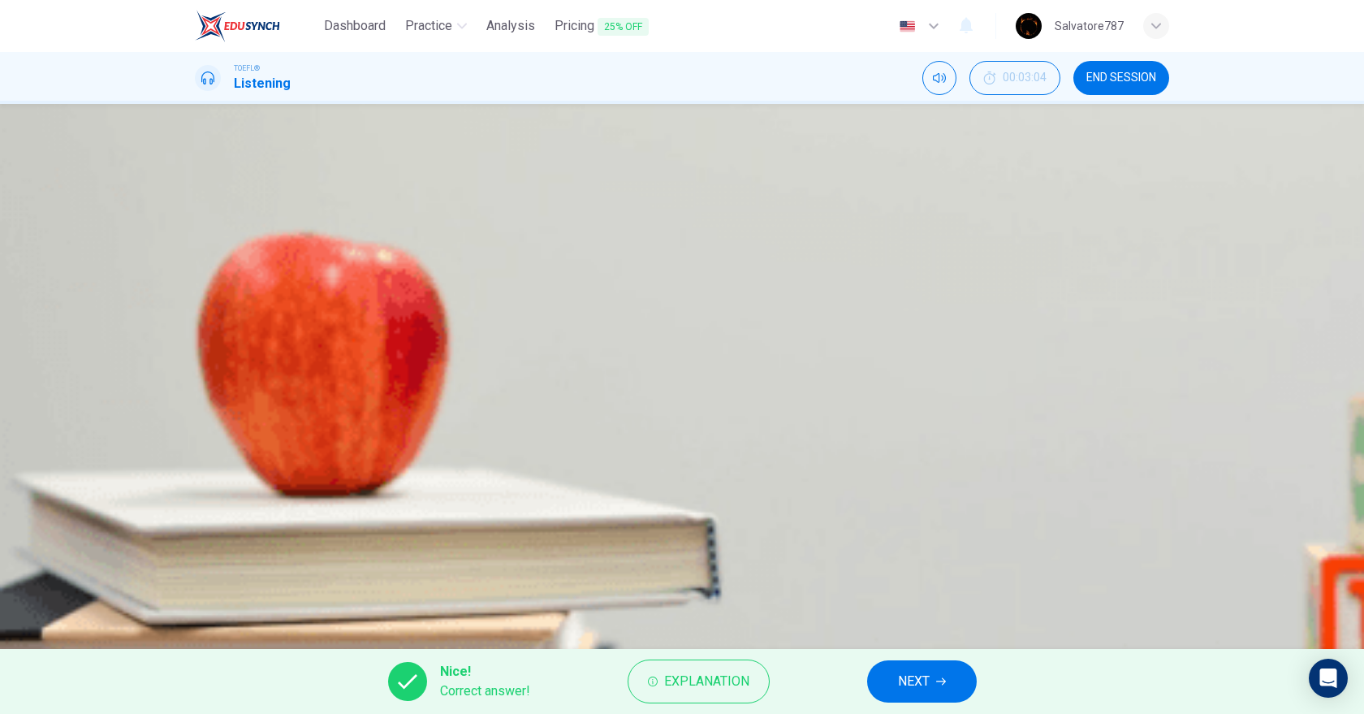
click at [891, 673] on button "NEXT" at bounding box center [922, 681] width 110 height 42
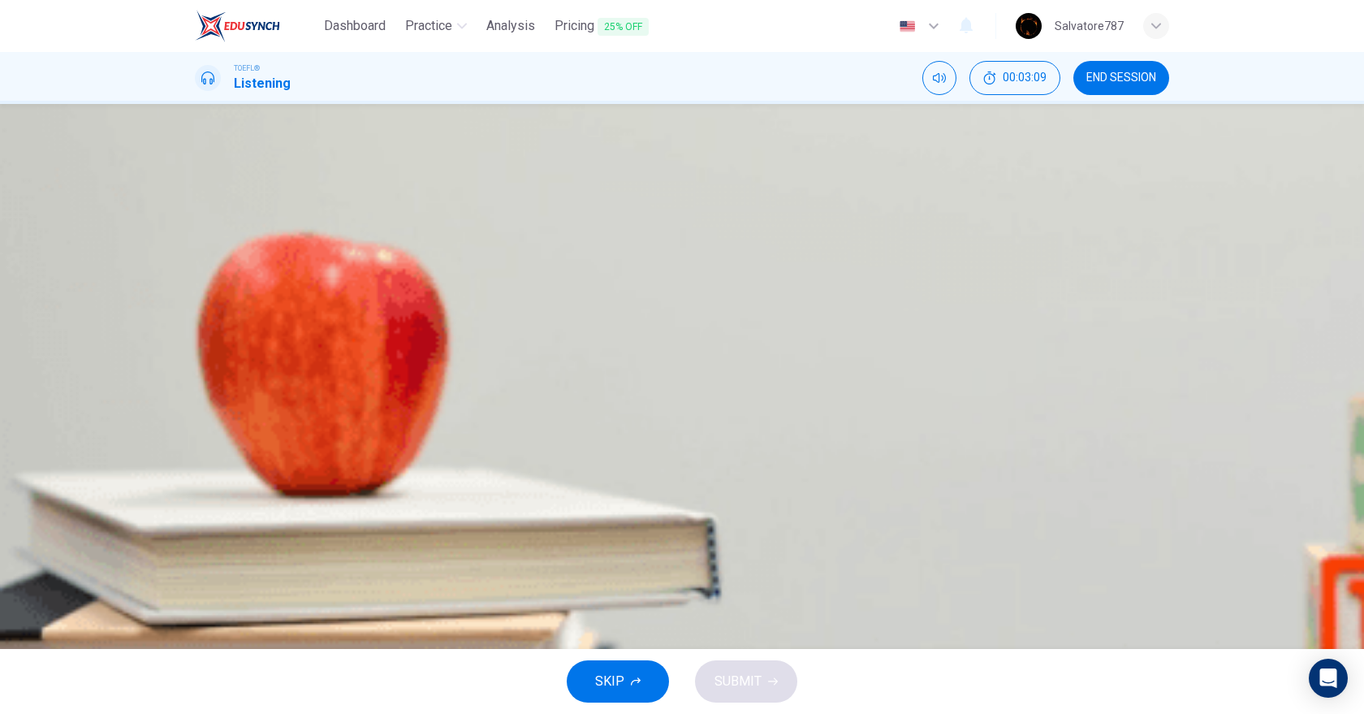
click at [785, 343] on button "C Within the first year only" at bounding box center [682, 322] width 975 height 41
click at [772, 674] on button "SUBMIT" at bounding box center [746, 681] width 102 height 42
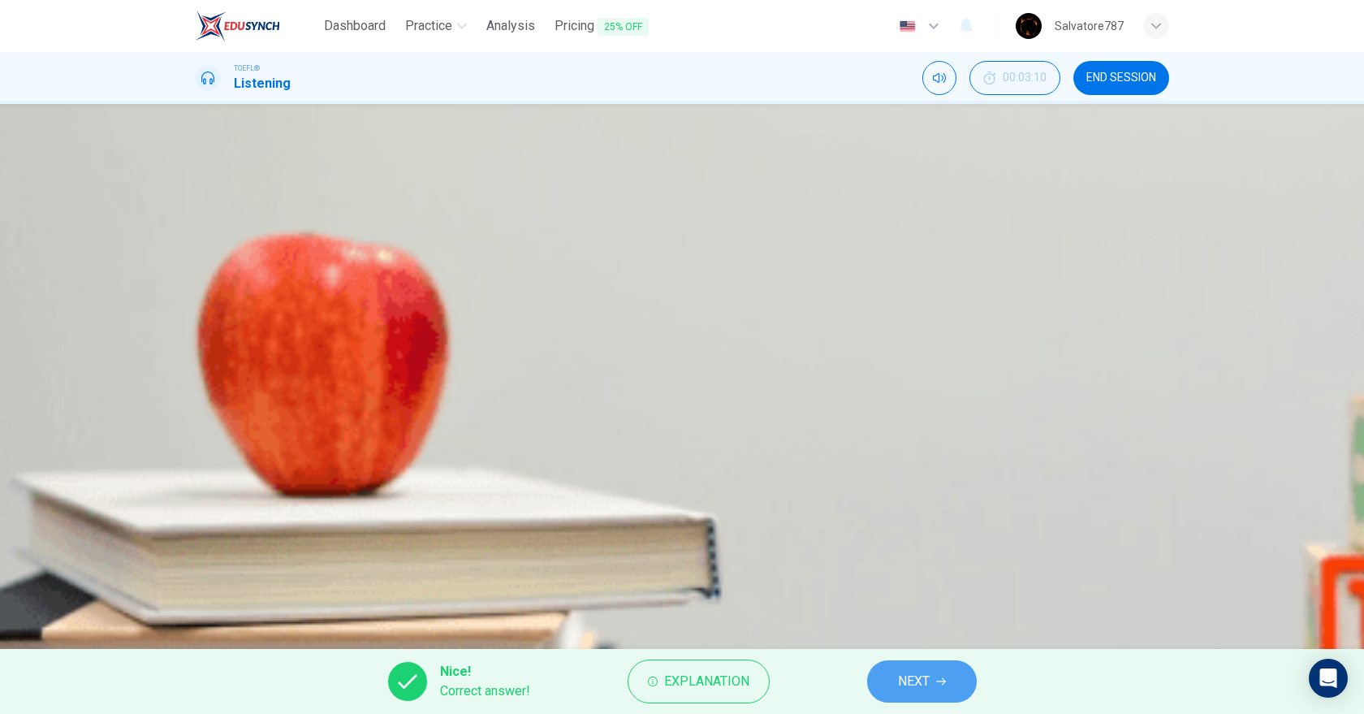
click at [910, 671] on span "NEXT" at bounding box center [914, 681] width 32 height 23
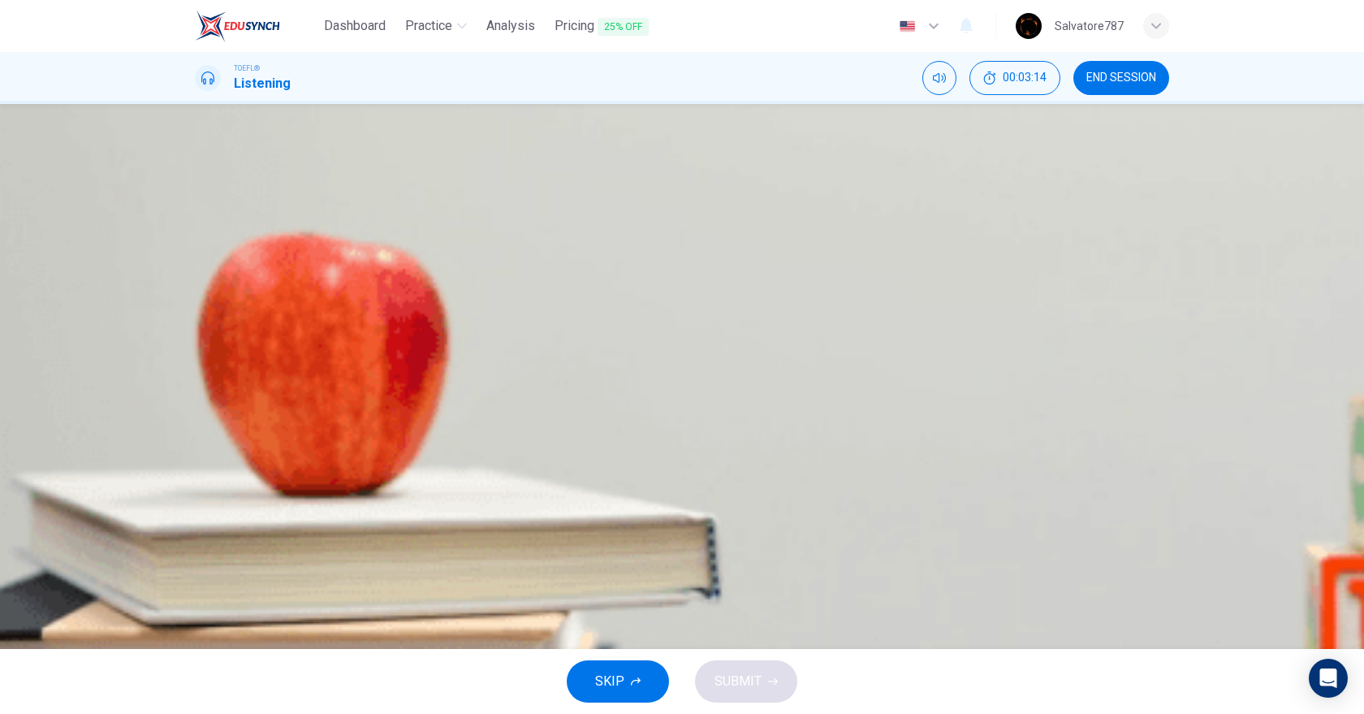
click at [620, 292] on span "Research the Biology program so he can make an informed decision" at bounding box center [428, 281] width 386 height 19
click at [754, 674] on span "SUBMIT" at bounding box center [738, 681] width 47 height 23
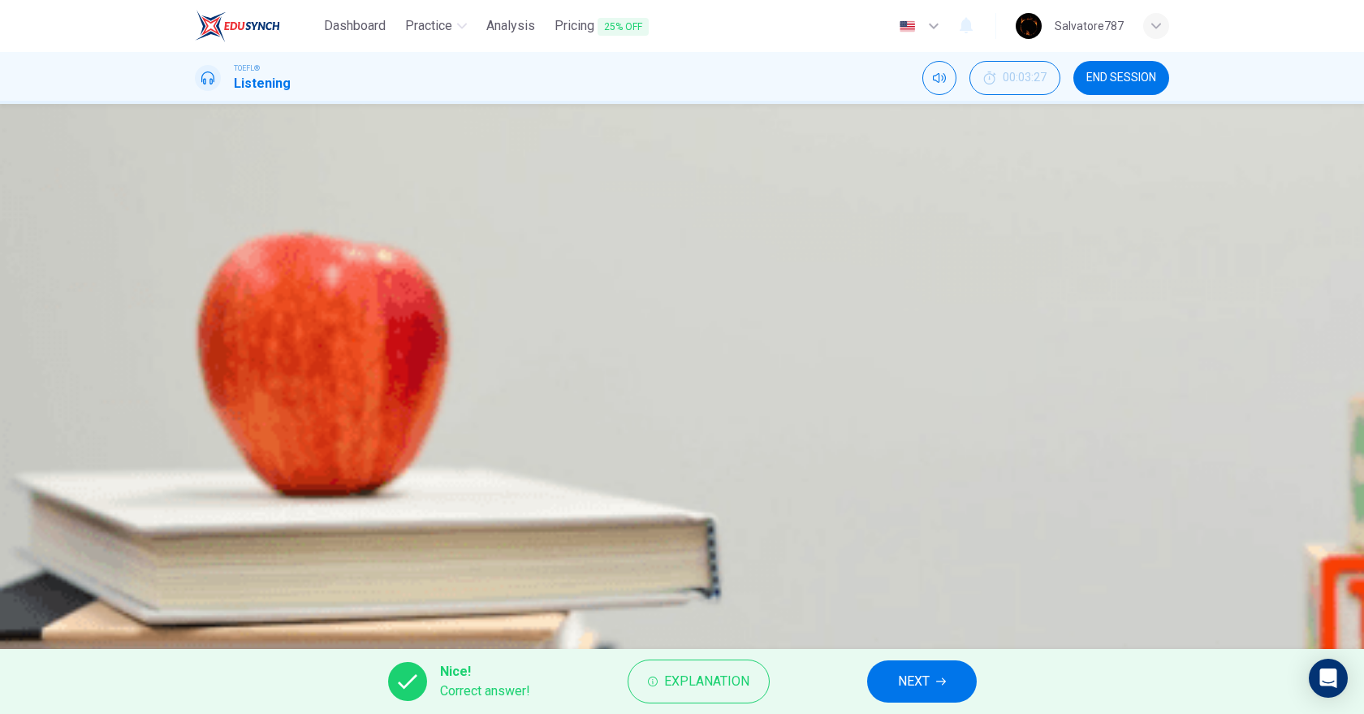
click at [884, 668] on button "NEXT" at bounding box center [922, 681] width 110 height 42
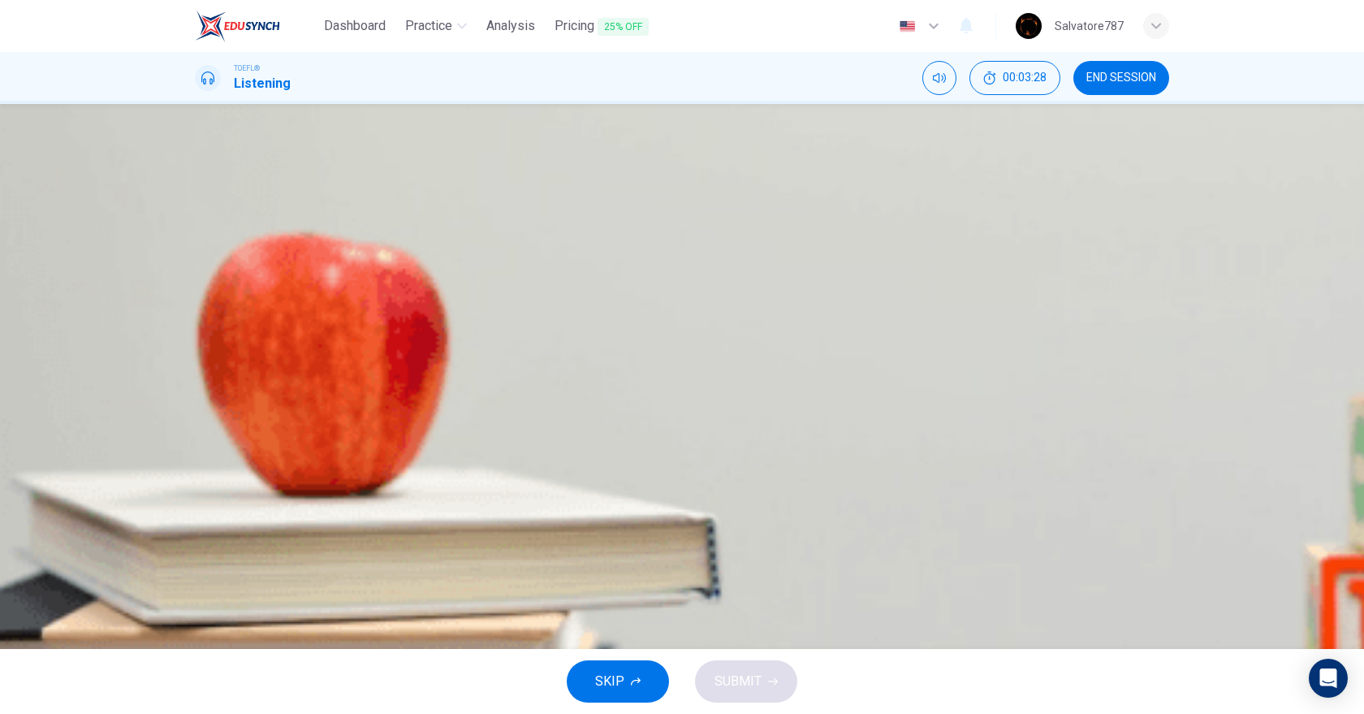
click at [198, 239] on button "button" at bounding box center [196, 230] width 3 height 15
click at [197, 235] on icon "button" at bounding box center [197, 235] width 0 height 0
click at [643, 415] on span "To help him understand the long-term consequences of changing majors" at bounding box center [439, 405] width 409 height 19
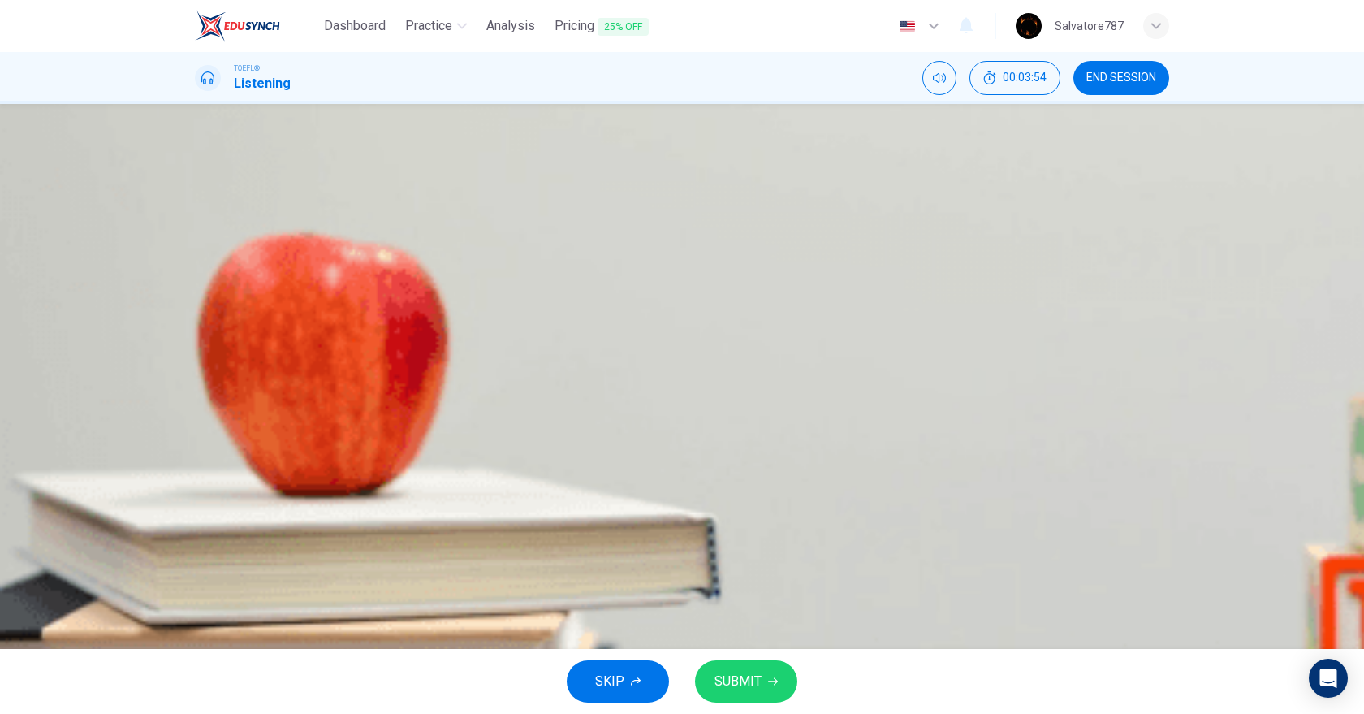
click at [728, 675] on span "SUBMIT" at bounding box center [738, 681] width 47 height 23
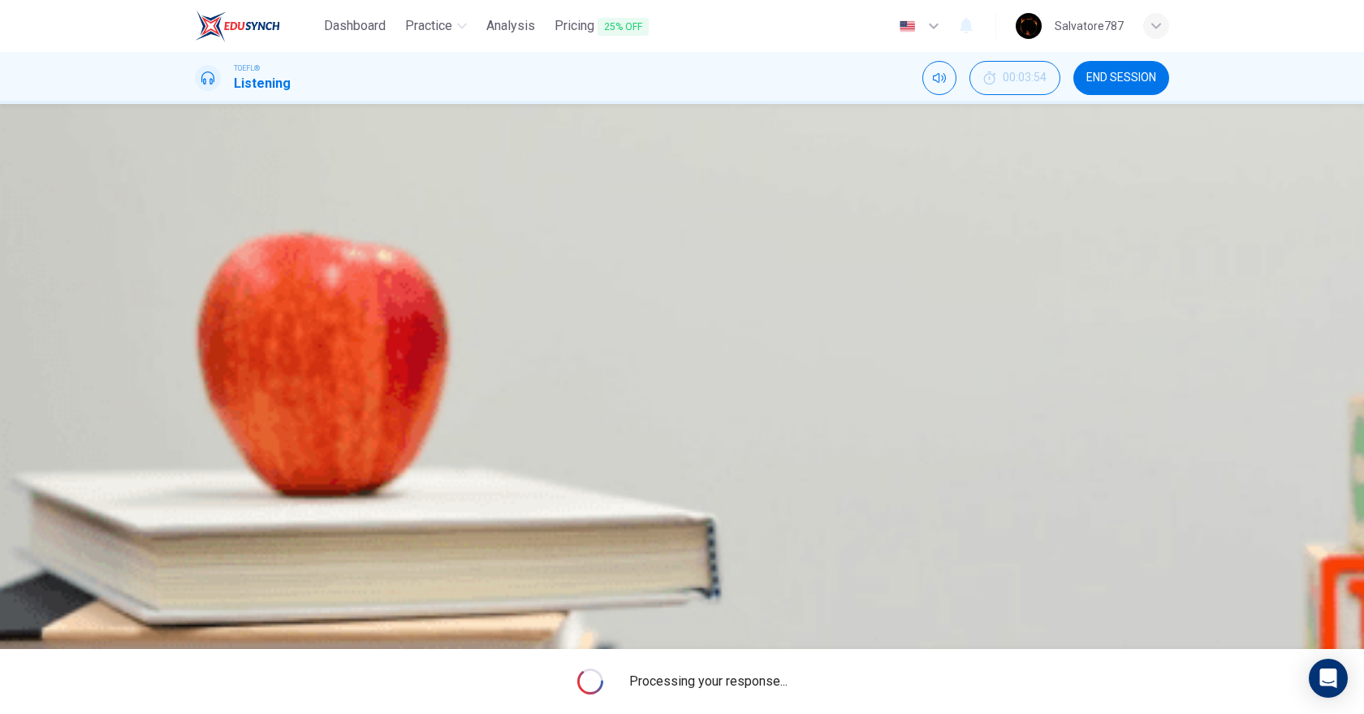
type input "46"
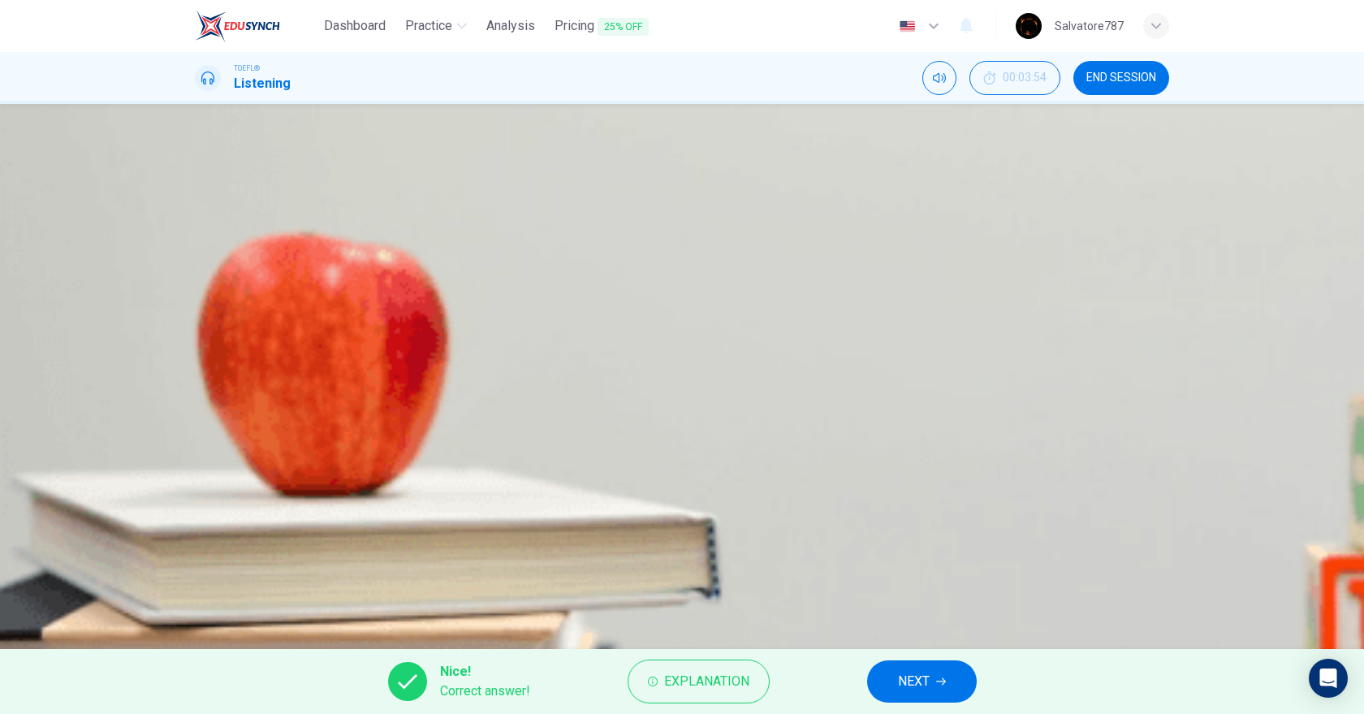
click at [951, 670] on button "NEXT" at bounding box center [922, 681] width 110 height 42
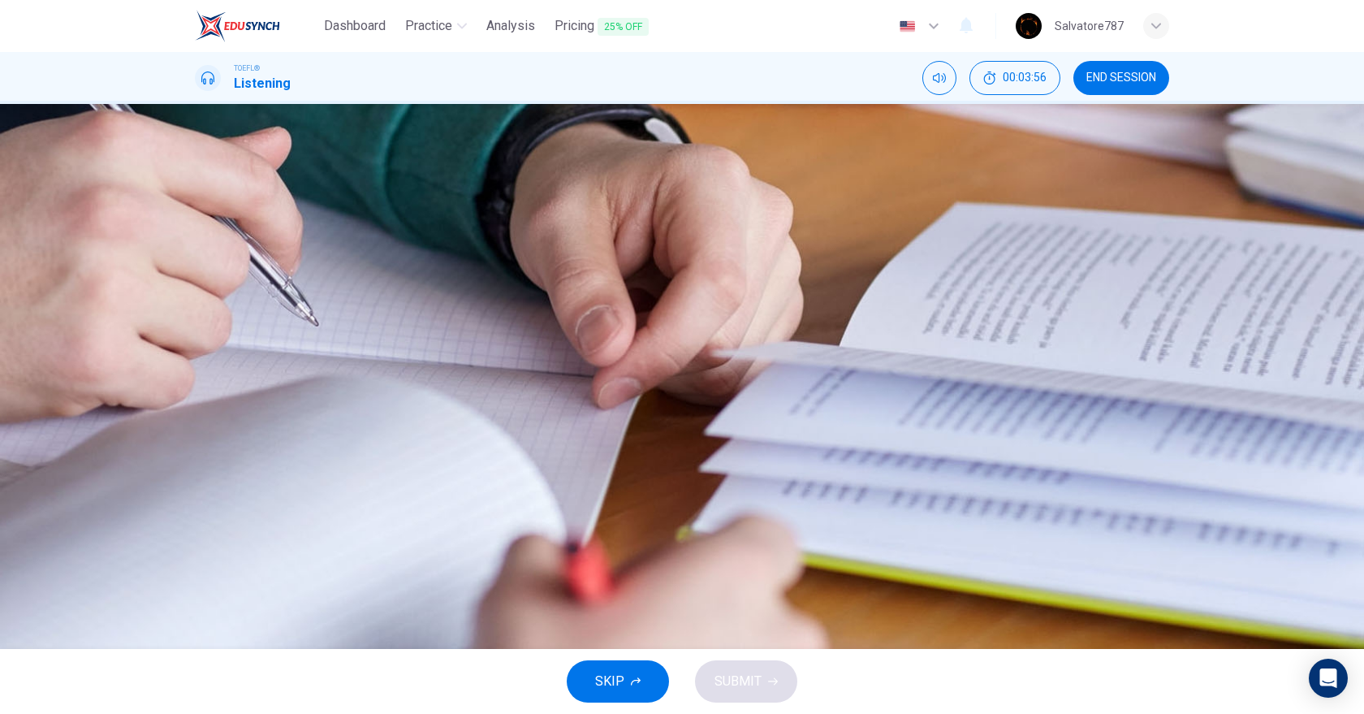
click at [197, 417] on icon "button" at bounding box center [197, 417] width 0 height 0
type input "96"
click at [198, 405] on button "button" at bounding box center [196, 412] width 3 height 15
click at [400, 332] on span "To practice their presentation" at bounding box center [318, 322] width 166 height 19
click at [759, 673] on span "SUBMIT" at bounding box center [738, 681] width 47 height 23
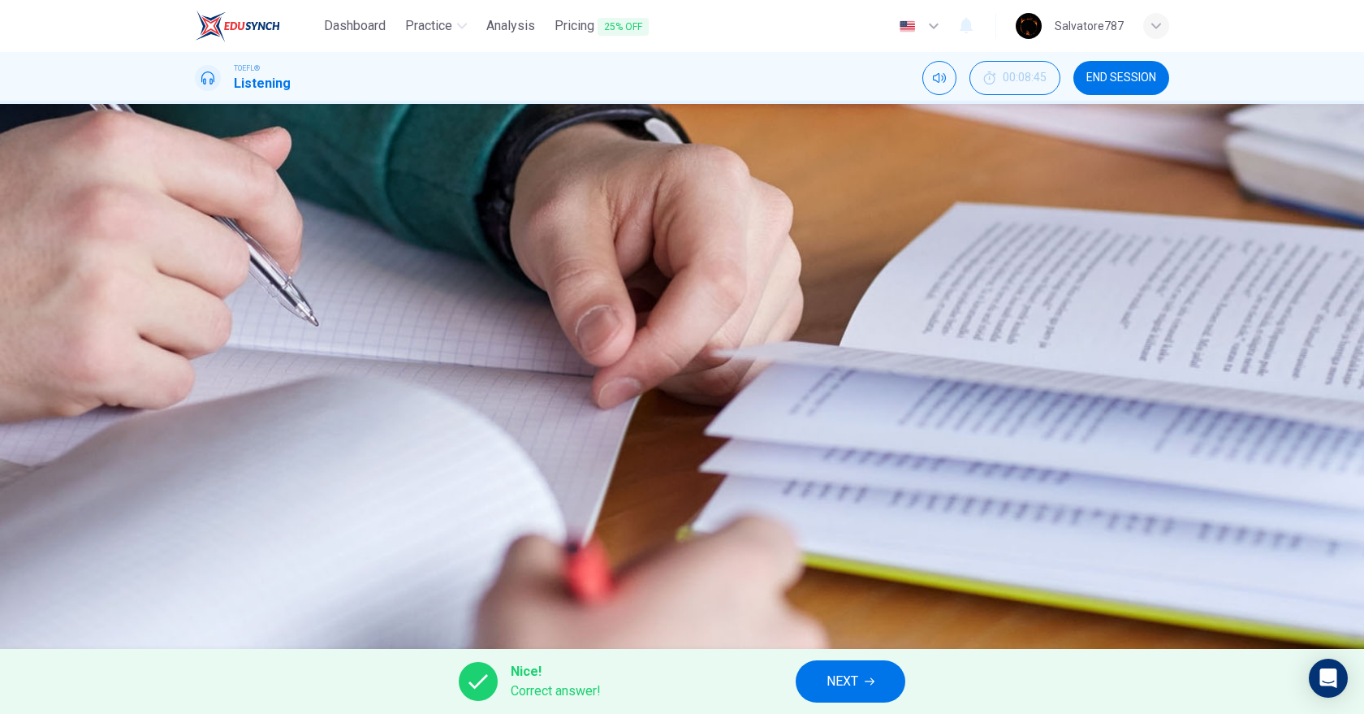
click at [832, 681] on span "NEXT" at bounding box center [843, 681] width 32 height 23
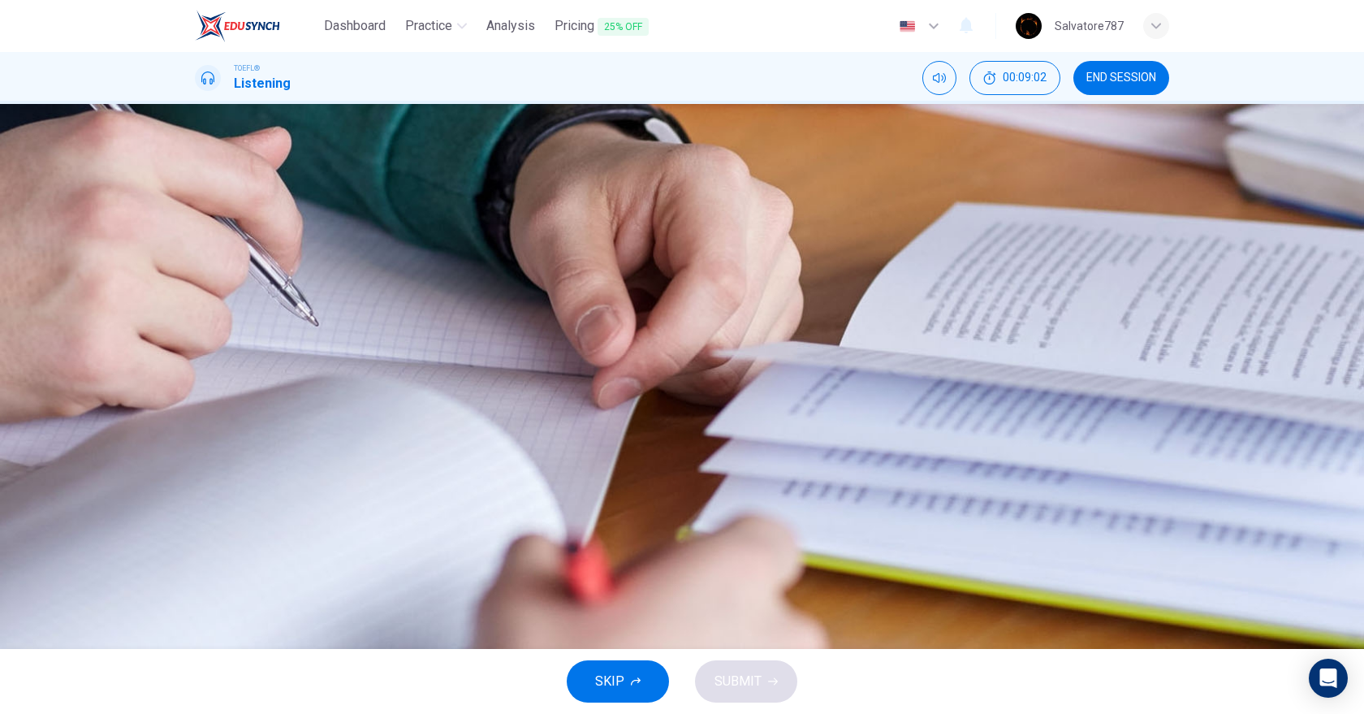
click at [509, 292] on span "Go Try It On received funding to develop the site" at bounding box center [372, 281] width 275 height 19
click at [737, 262] on button "A [PERSON_NAME] founded the company when she was 26" at bounding box center [682, 241] width 975 height 41
click at [784, 665] on button "SUBMIT" at bounding box center [746, 681] width 102 height 42
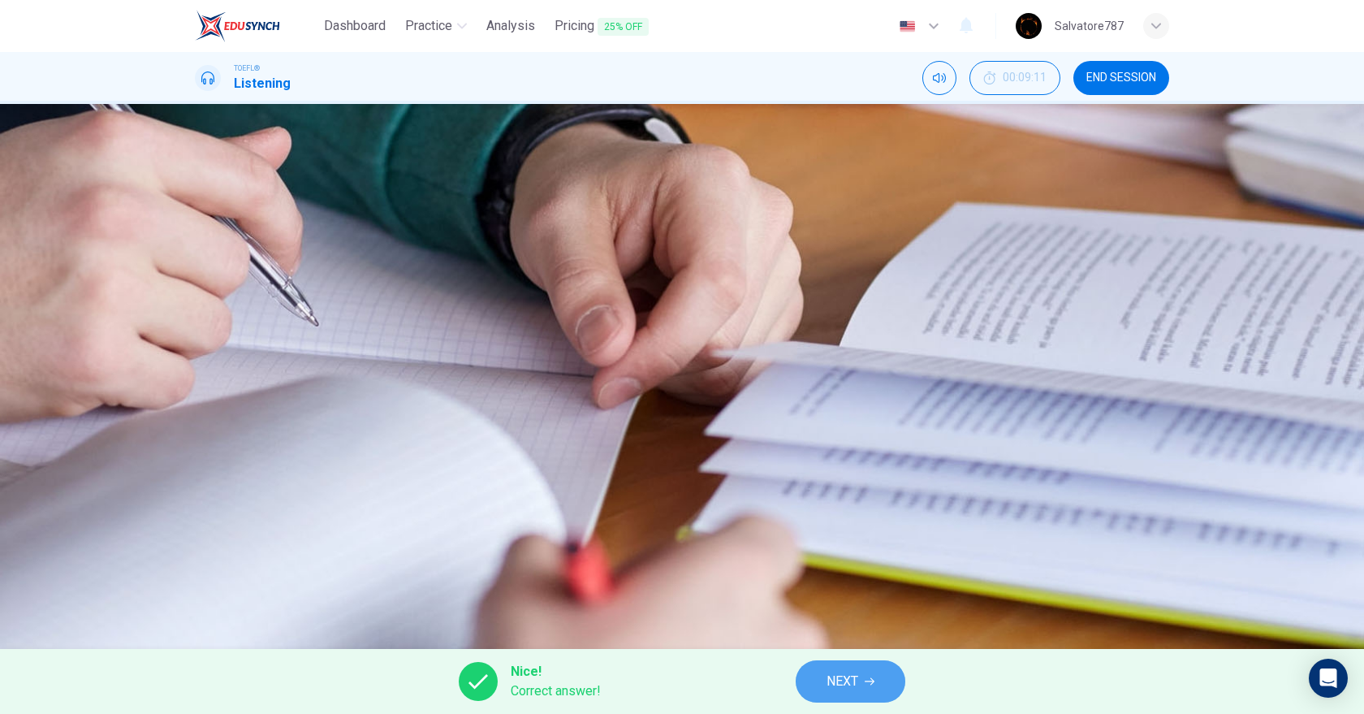
click at [869, 681] on icon "button" at bounding box center [870, 681] width 10 height 7
type input "99"
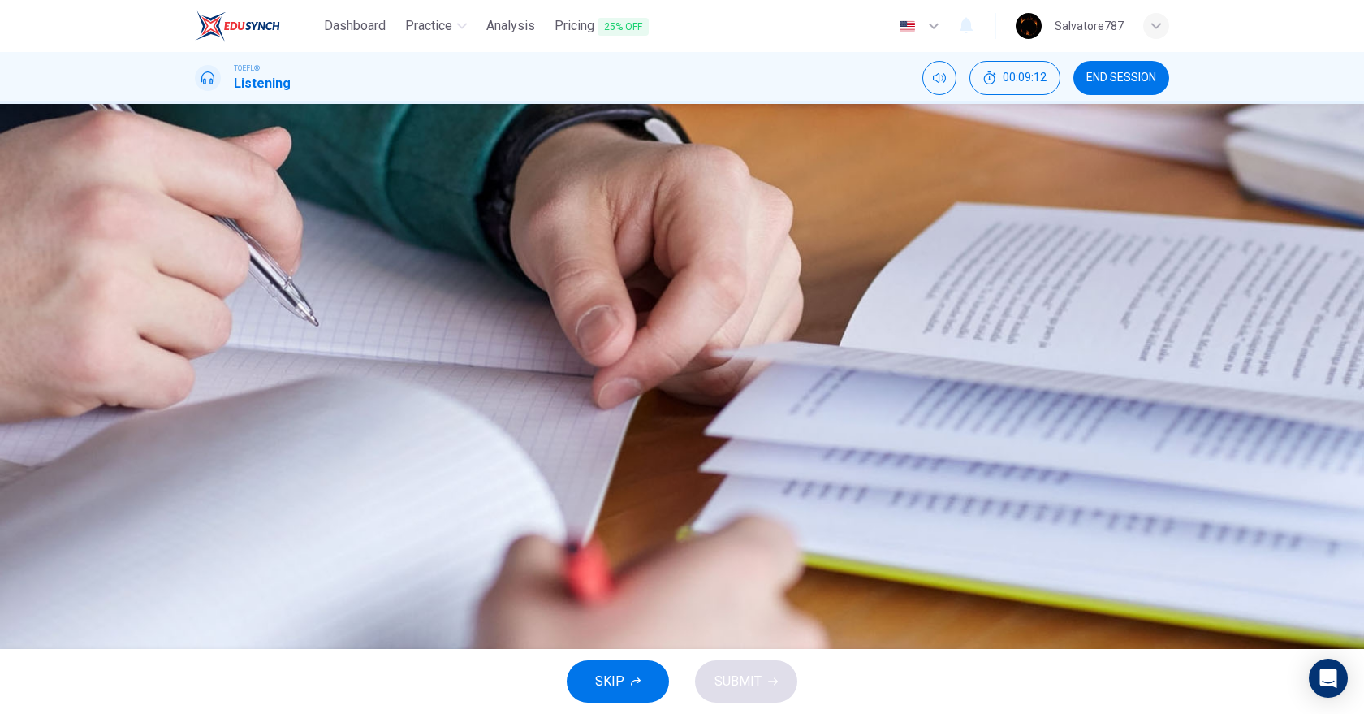
click at [631, 251] on div "Question 8 Why does the woman say this? 00m 00s" at bounding box center [682, 243] width 975 height 122
click at [631, 253] on div "Question 8 Why does the woman say this? 00m 19s" at bounding box center [682, 243] width 975 height 122
click at [215, 254] on icon "button" at bounding box center [206, 244] width 17 height 19
click at [198, 239] on button "button" at bounding box center [196, 230] width 3 height 15
type input "88"
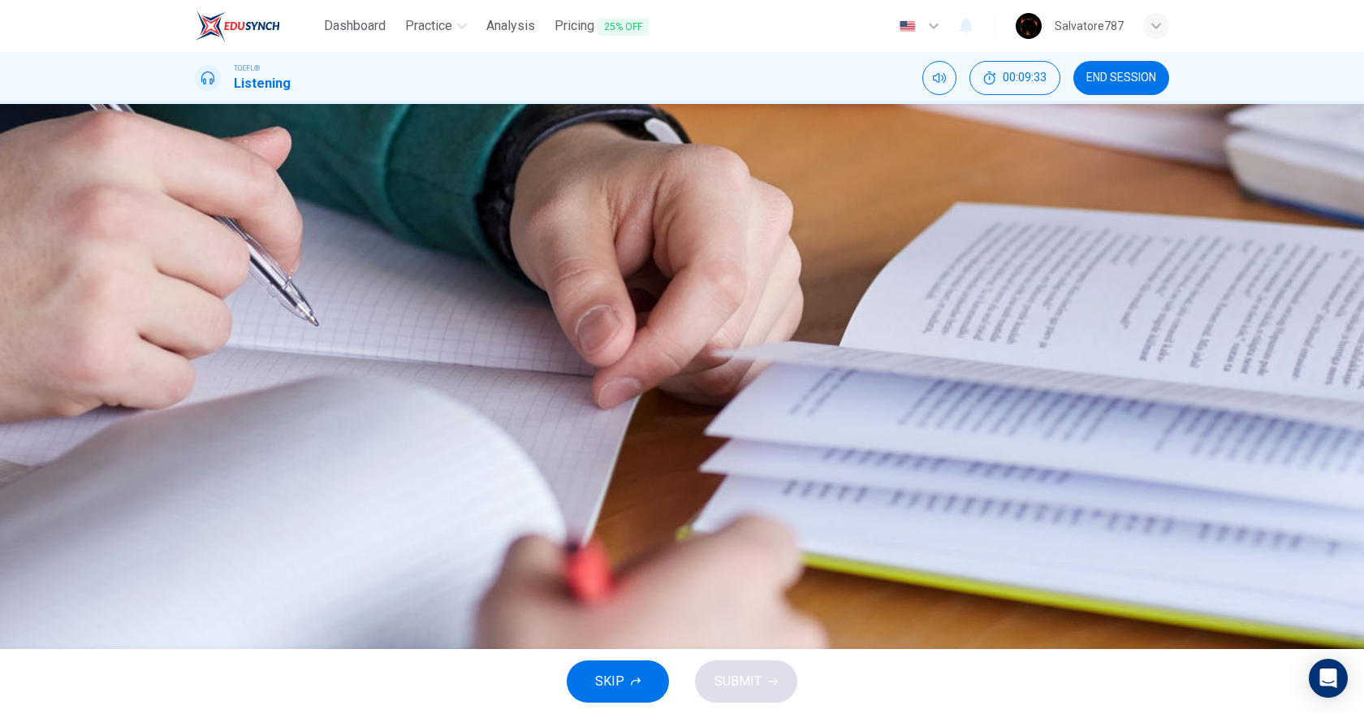
click at [228, 418] on div "C" at bounding box center [215, 405] width 26 height 26
type input "99"
type input "88"
click at [622, 466] on button "D She wants to make sure she can deliver her part of the presentation" at bounding box center [682, 446] width 975 height 41
type input "99"
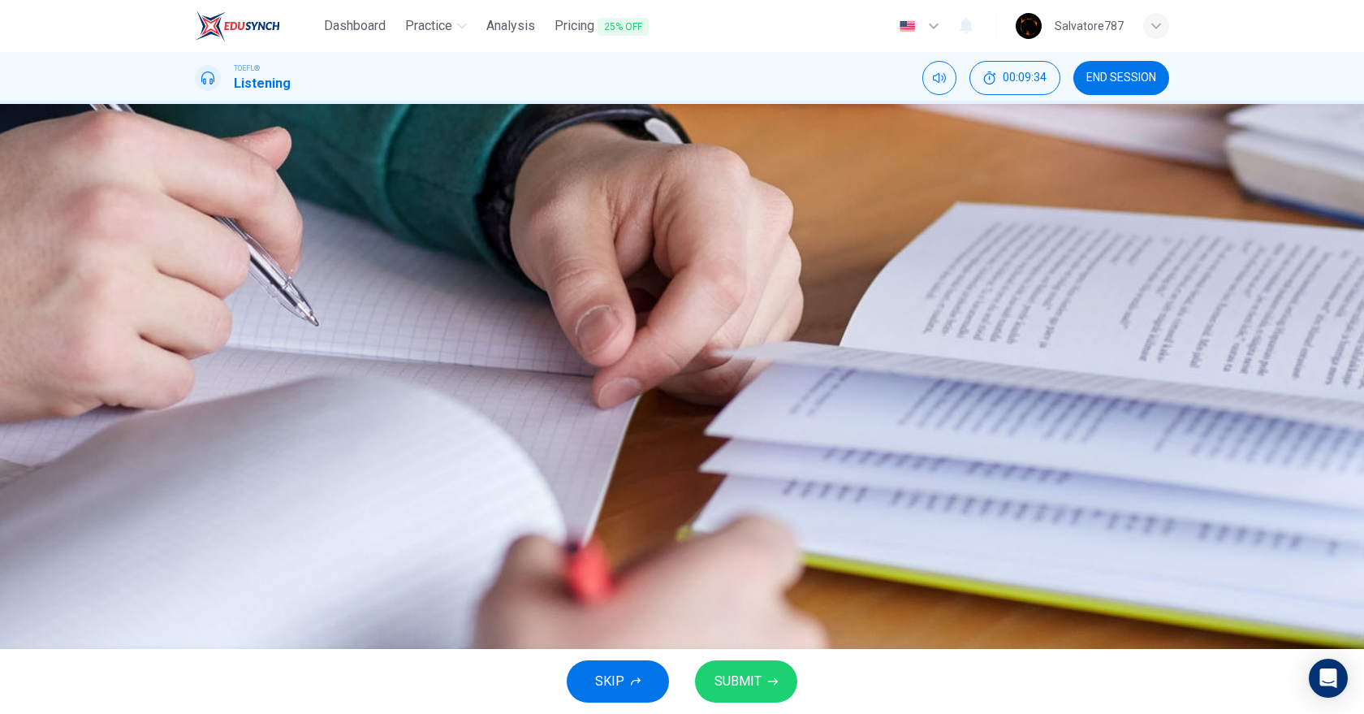
type input "88"
click at [228, 418] on div "C" at bounding box center [215, 405] width 26 height 26
type input "99"
type input "88"
click at [773, 674] on button "SUBMIT" at bounding box center [746, 681] width 102 height 42
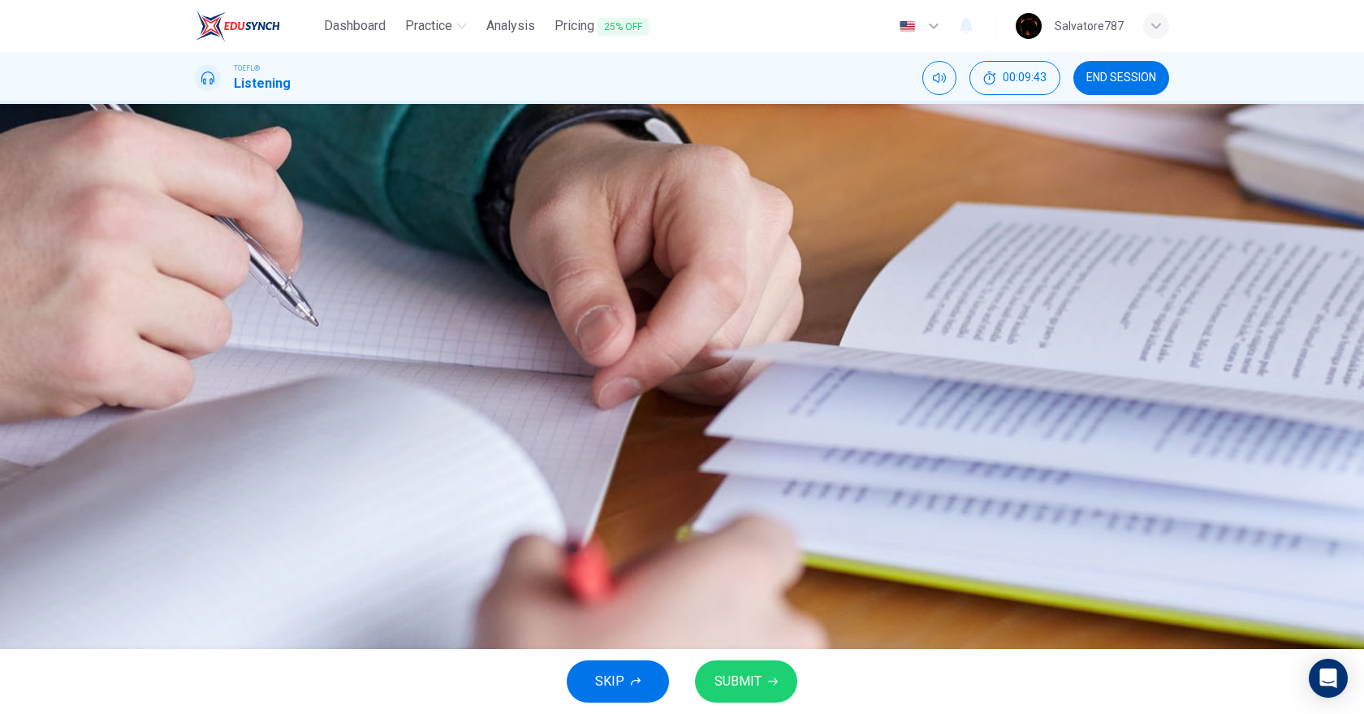
type input "99"
type input "88"
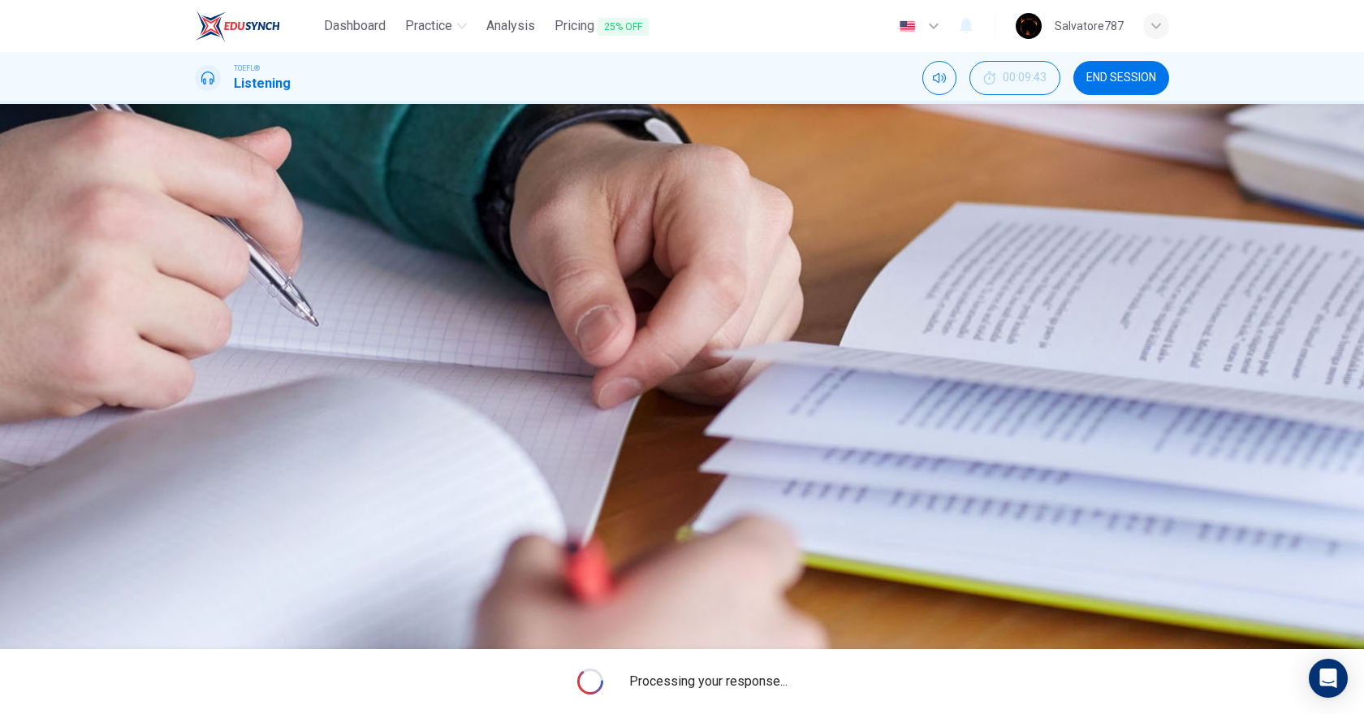
type input "99"
type input "88"
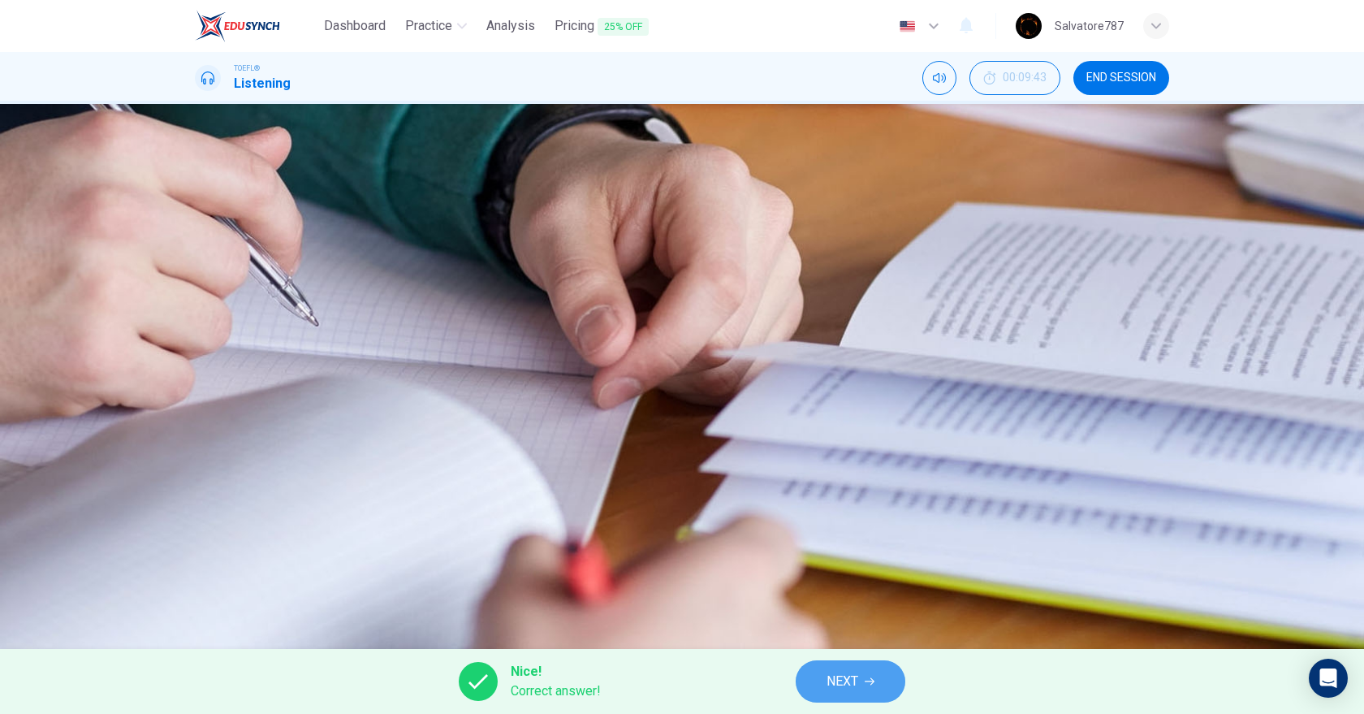
click at [878, 672] on button "NEXT" at bounding box center [851, 681] width 110 height 42
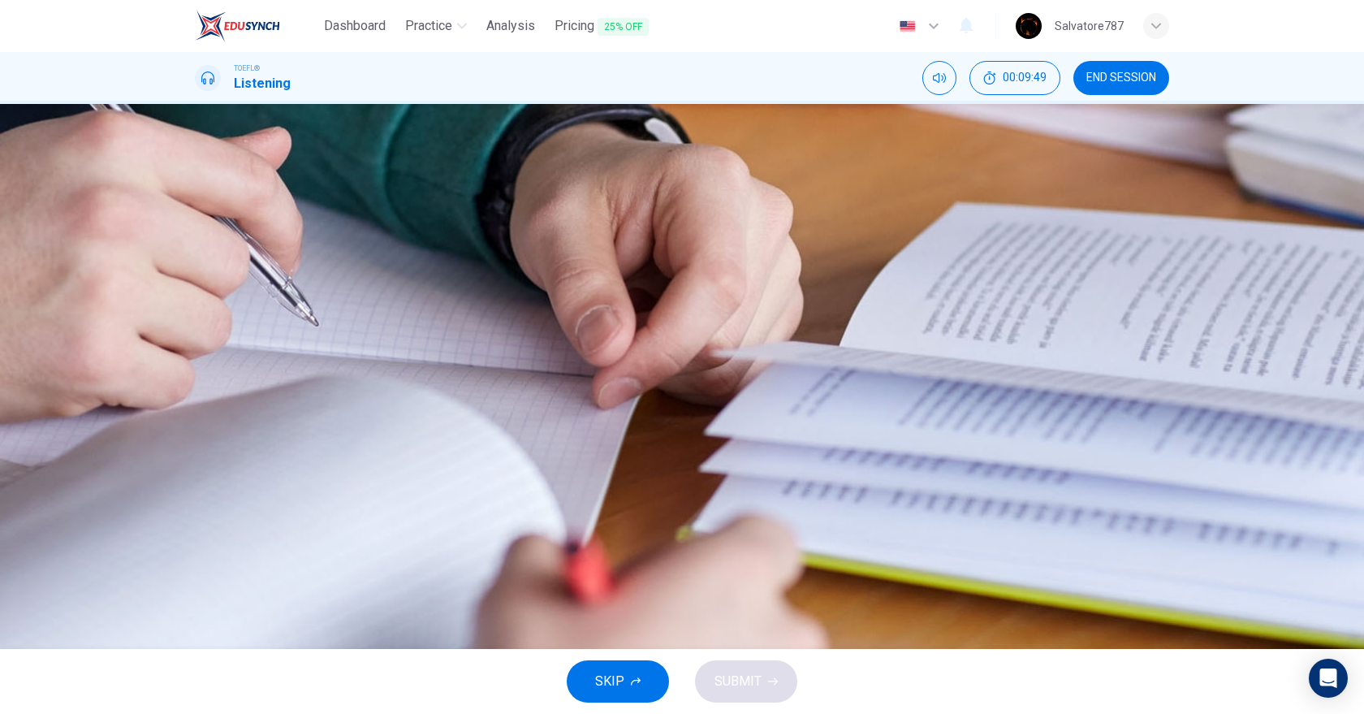
click at [527, 373] on span "Because it appeals to their company's demographic" at bounding box center [381, 362] width 292 height 19
click at [741, 674] on span "SUBMIT" at bounding box center [738, 681] width 47 height 23
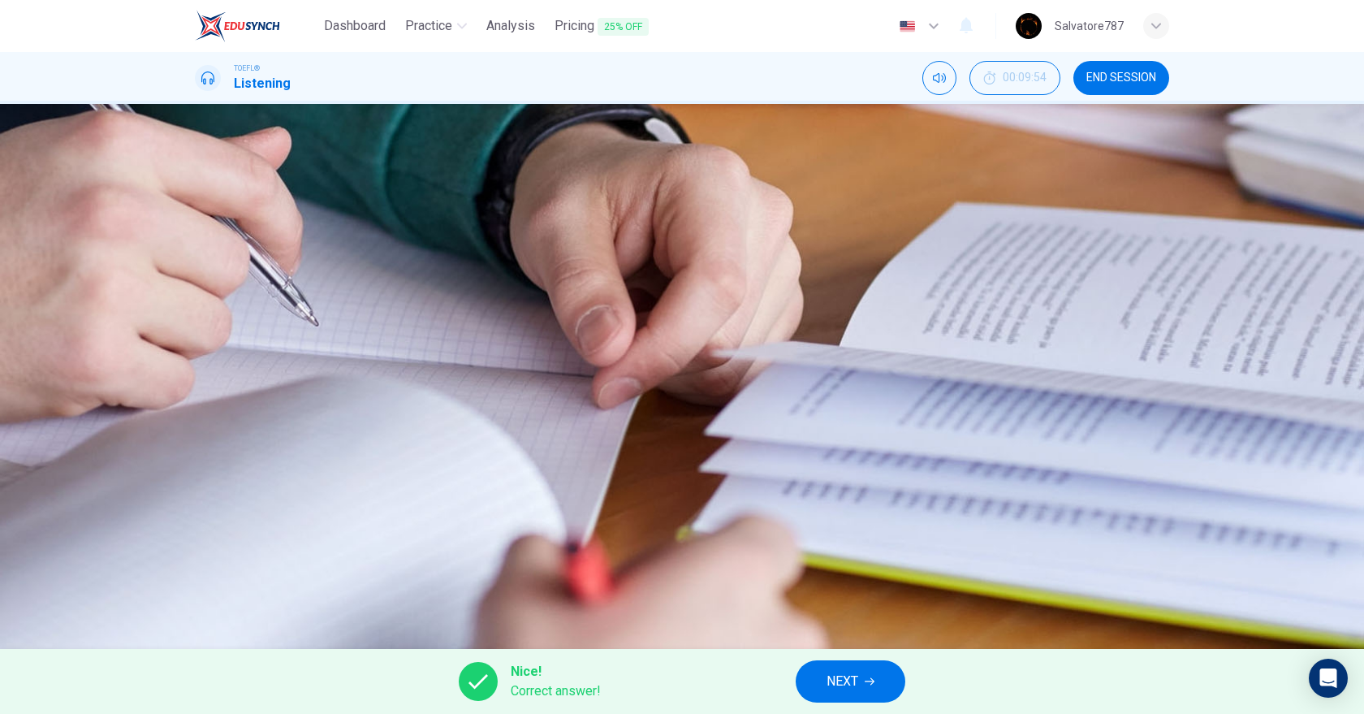
click at [846, 682] on span "NEXT" at bounding box center [843, 681] width 32 height 23
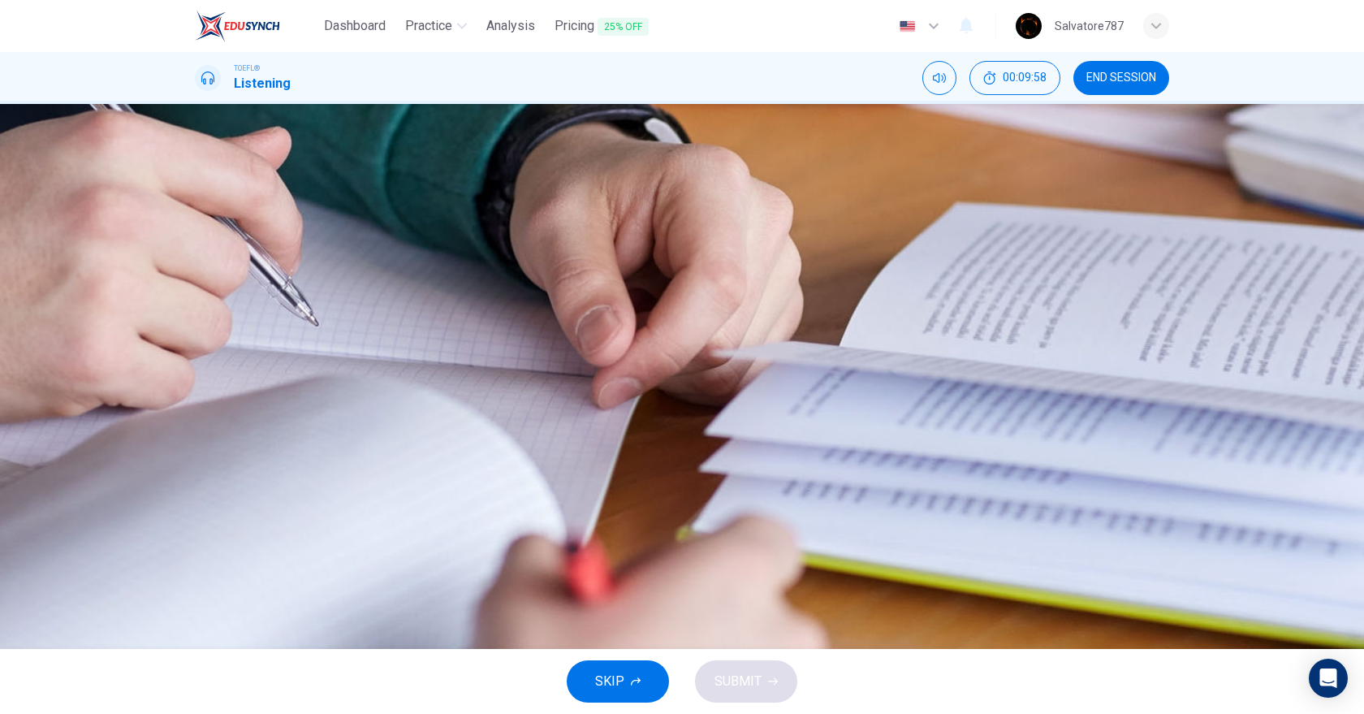
click at [482, 292] on span "Debate the Go Try It On slogan they will use" at bounding box center [359, 281] width 248 height 19
click at [848, 343] on button "C Practice the presentation from beginning to end" at bounding box center [682, 322] width 975 height 41
click at [517, 373] on span "Study the consumer demographics of Go Try It On" at bounding box center [376, 362] width 282 height 19
click at [482, 292] on span "Debate the Go Try It On slogan they will use" at bounding box center [359, 281] width 248 height 19
click at [767, 674] on button "SUBMIT" at bounding box center [746, 681] width 102 height 42
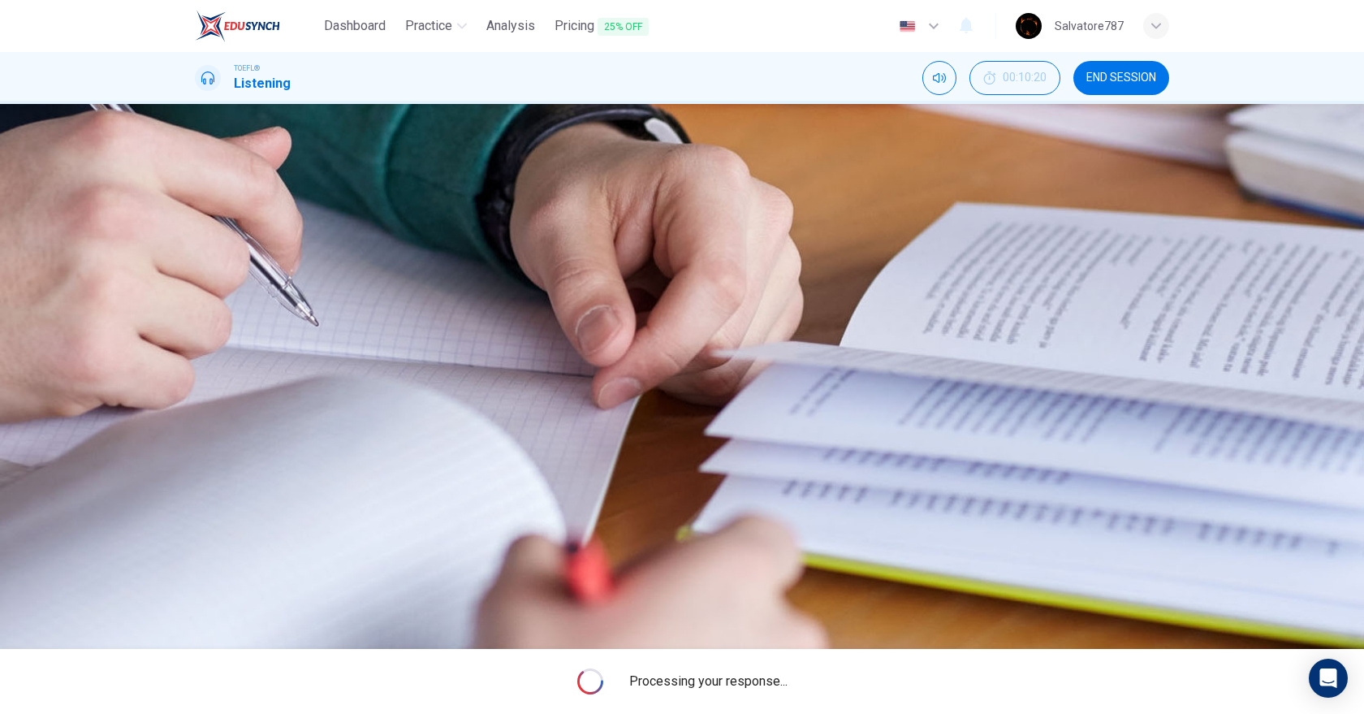
type input "99"
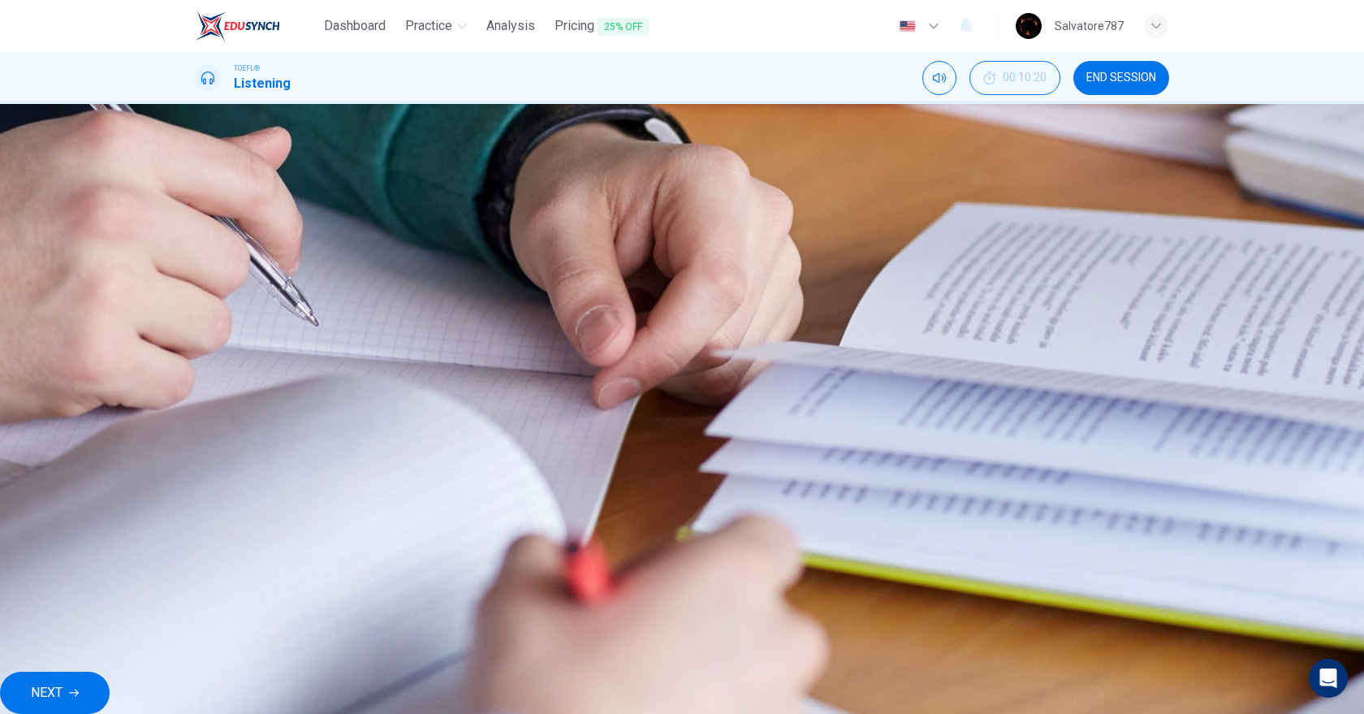
click at [110, 672] on button "NEXT" at bounding box center [55, 693] width 110 height 42
